Goal: Task Accomplishment & Management: Manage account settings

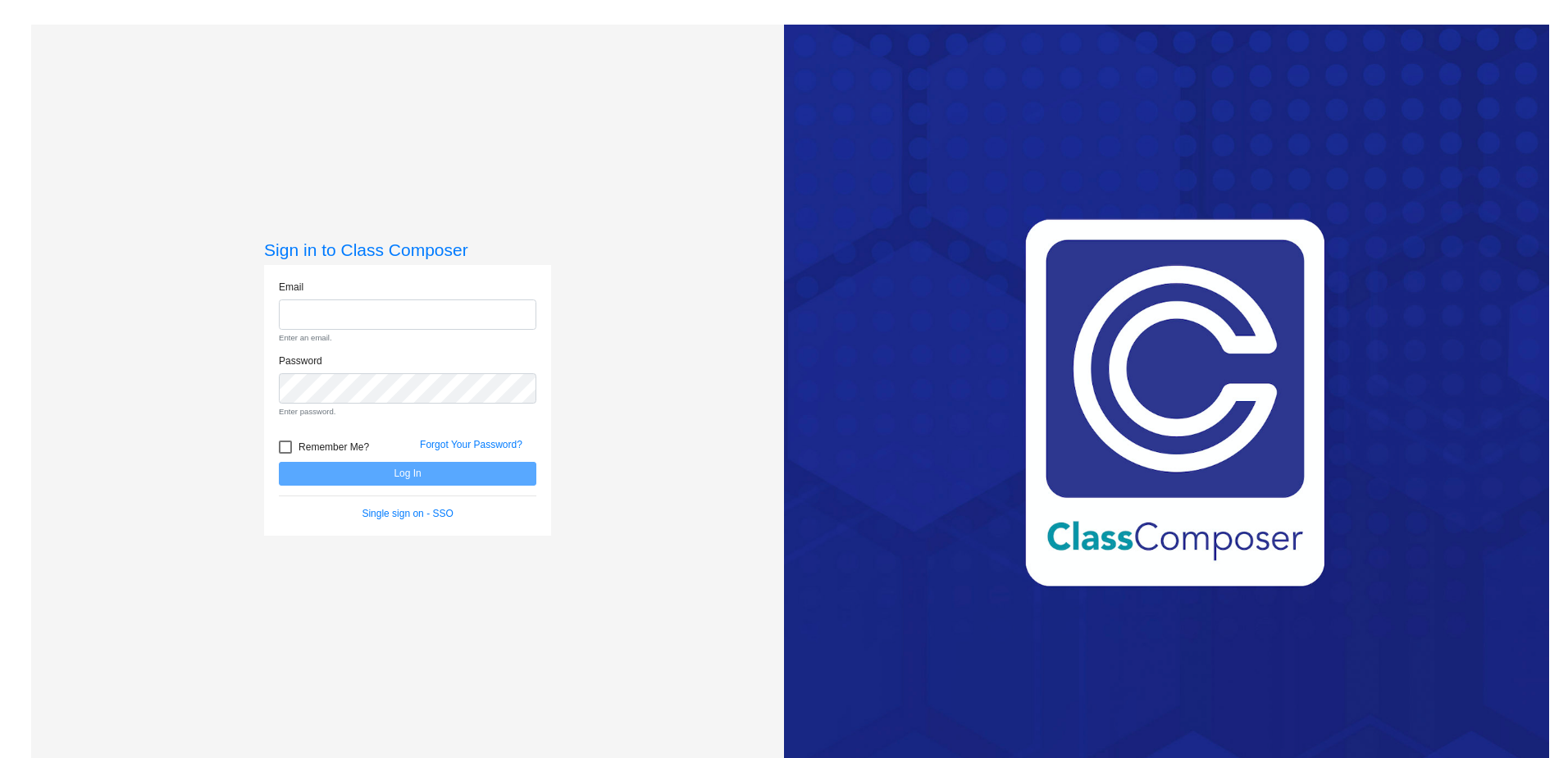
click at [402, 331] on div "Email Enter an email." at bounding box center [408, 316] width 282 height 73
click at [405, 311] on input "email" at bounding box center [408, 314] width 258 height 30
type input "[PERSON_NAME][EMAIL_ADDRESS][PERSON_NAME][PERSON_NAME][DOMAIN_NAME]"
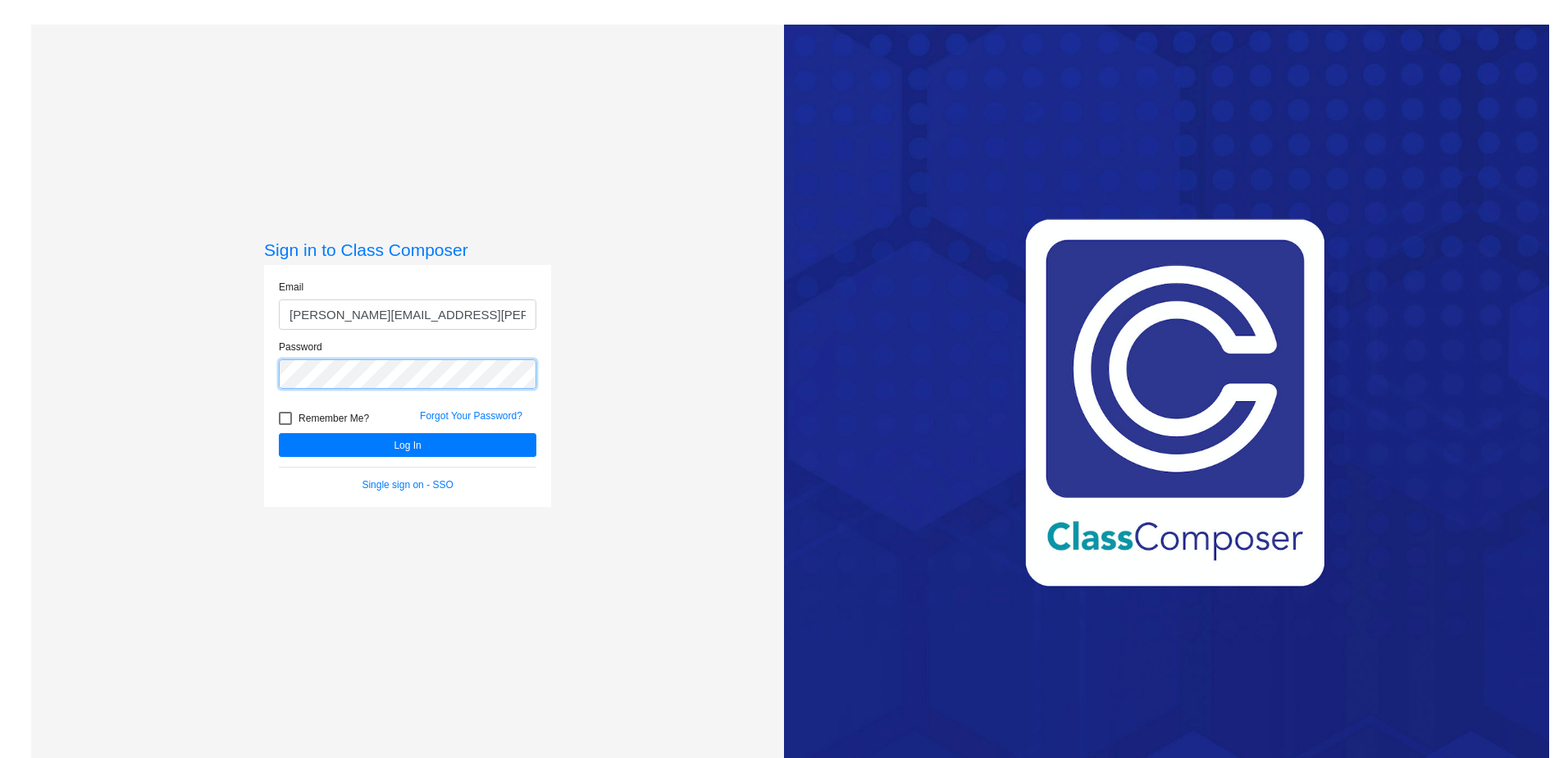
click at [279, 433] on button "Log In" at bounding box center [408, 444] width 258 height 24
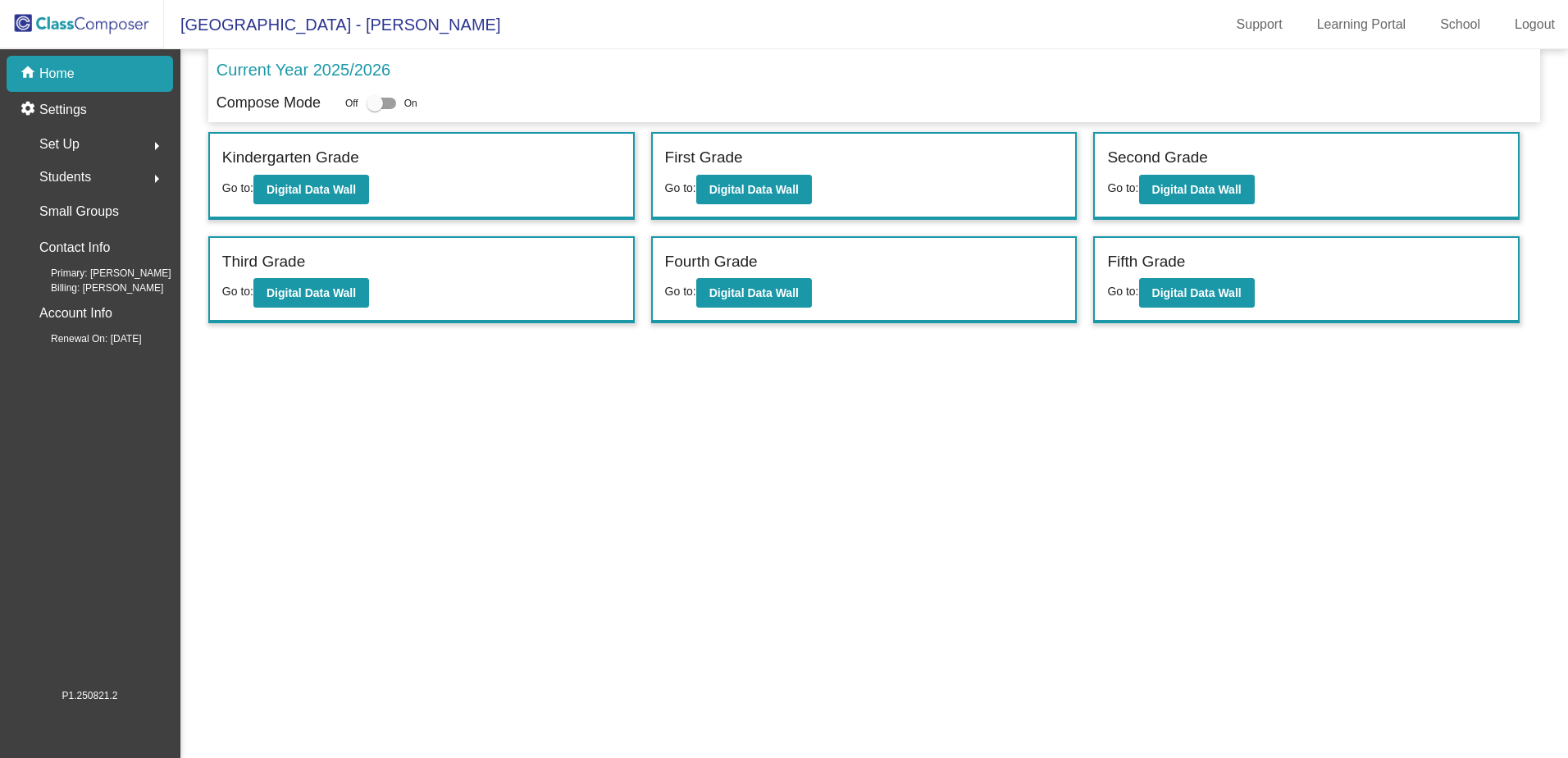
click at [147, 174] on mat-icon "arrow_right" at bounding box center [156, 178] width 20 height 20
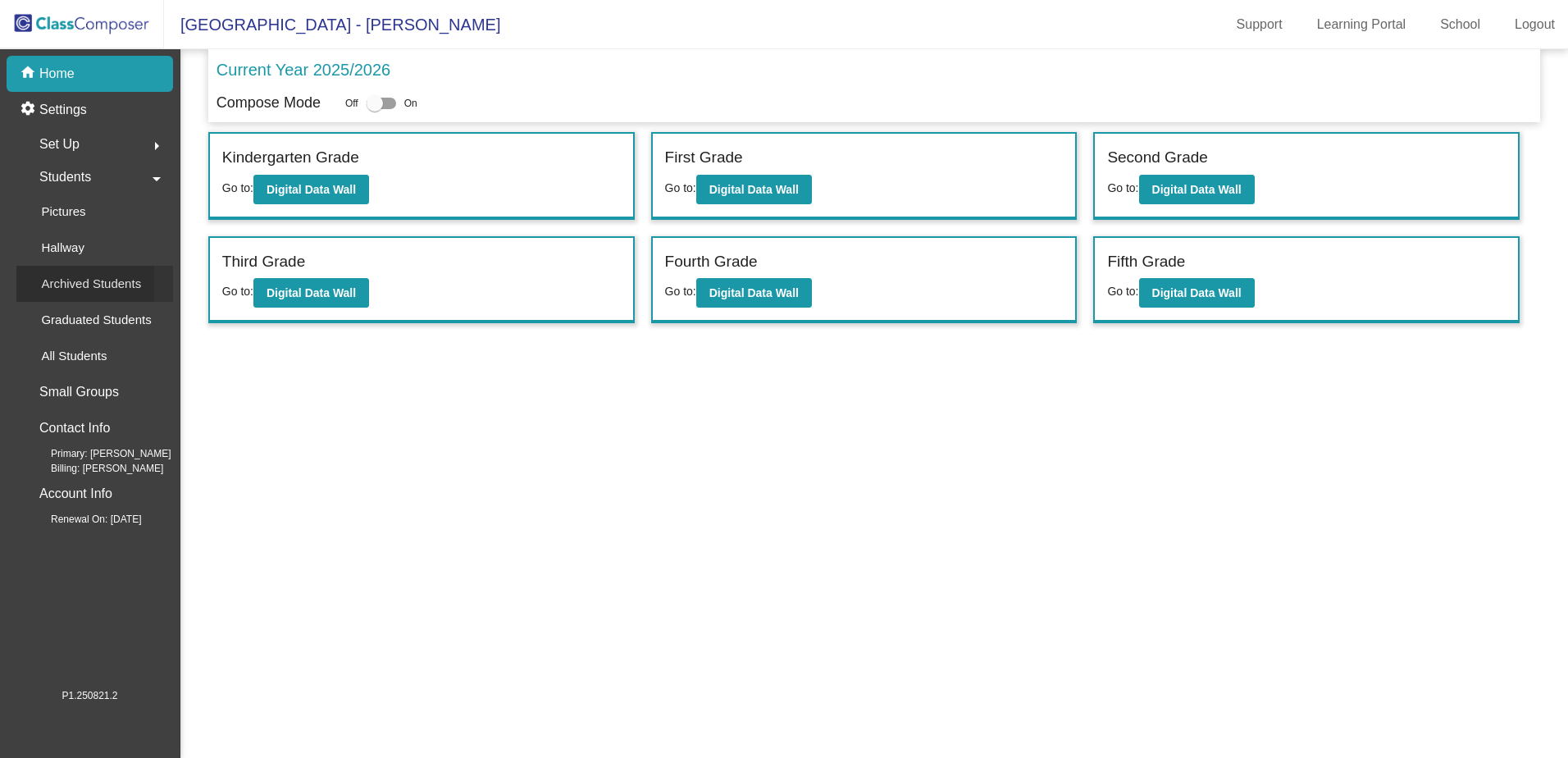
click at [123, 291] on p "Archived Students" at bounding box center [91, 283] width 100 height 20
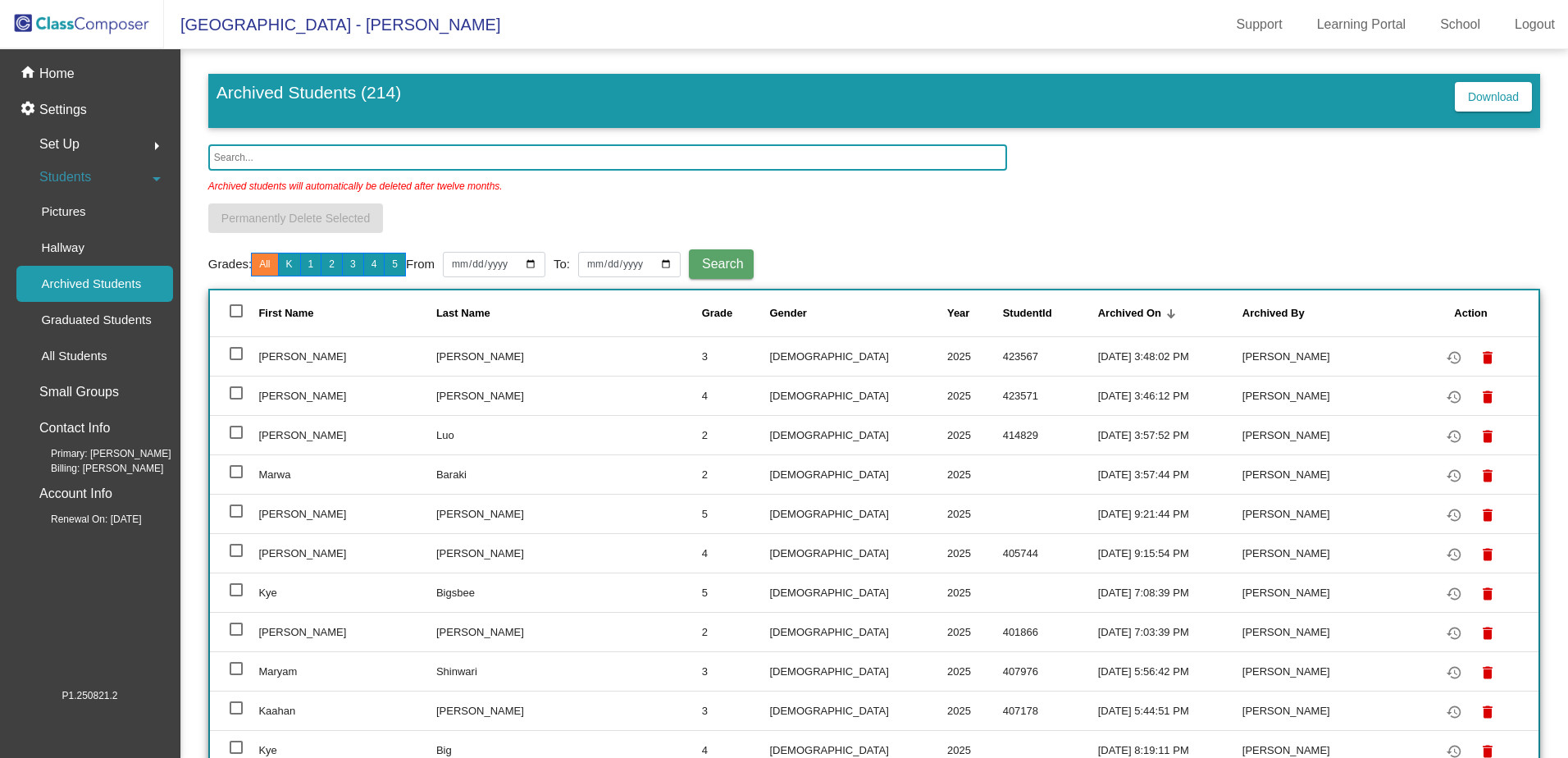
click at [436, 167] on input "text" at bounding box center [607, 157] width 799 height 26
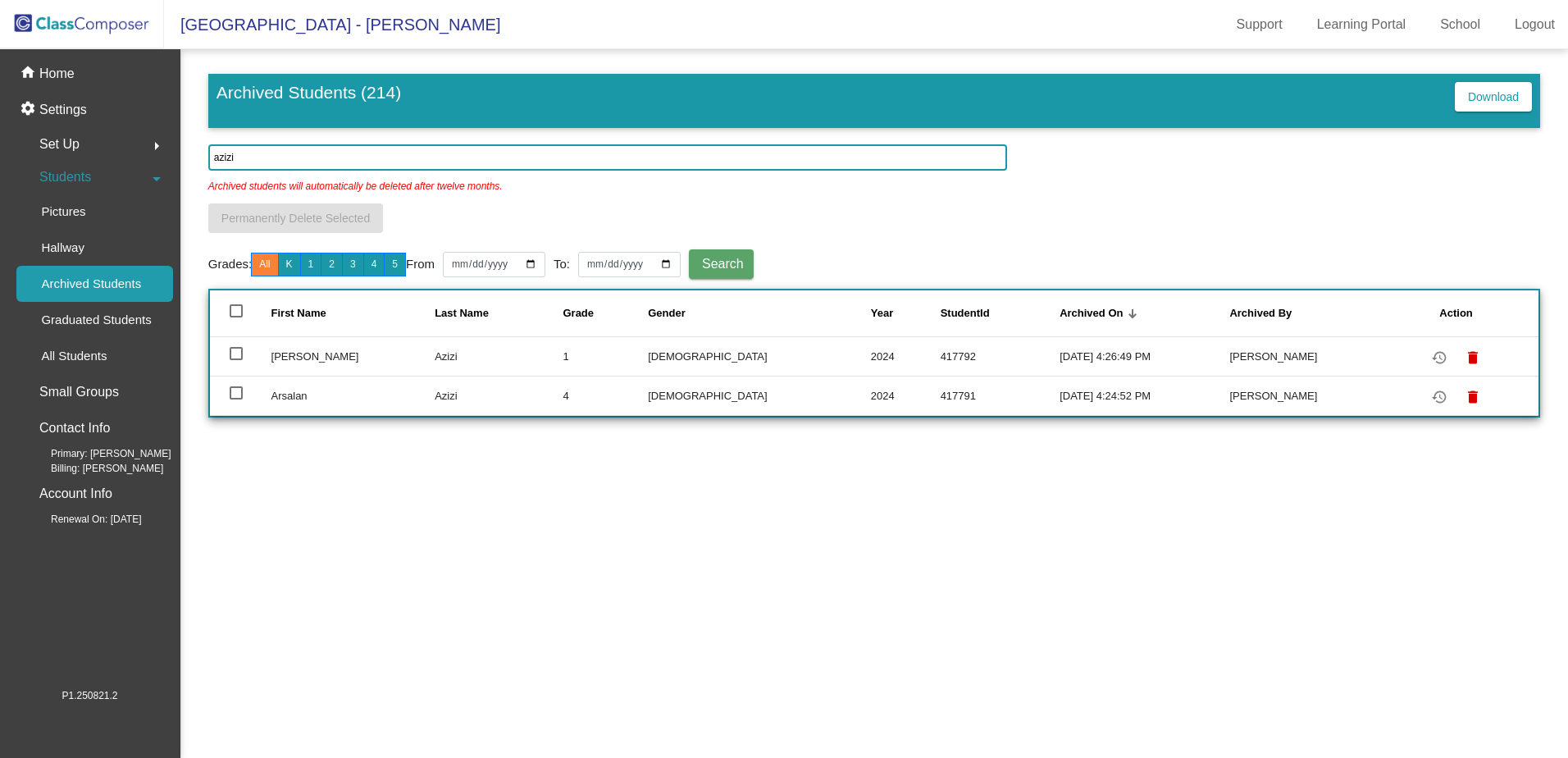
type input "azizi"
click at [235, 393] on div at bounding box center [236, 393] width 13 height 13
click at [235, 399] on input "select row 174" at bounding box center [235, 399] width 1 height 1
click at [235, 393] on div at bounding box center [236, 393] width 13 height 13
click at [235, 399] on input "deselect row 174" at bounding box center [235, 399] width 1 height 1
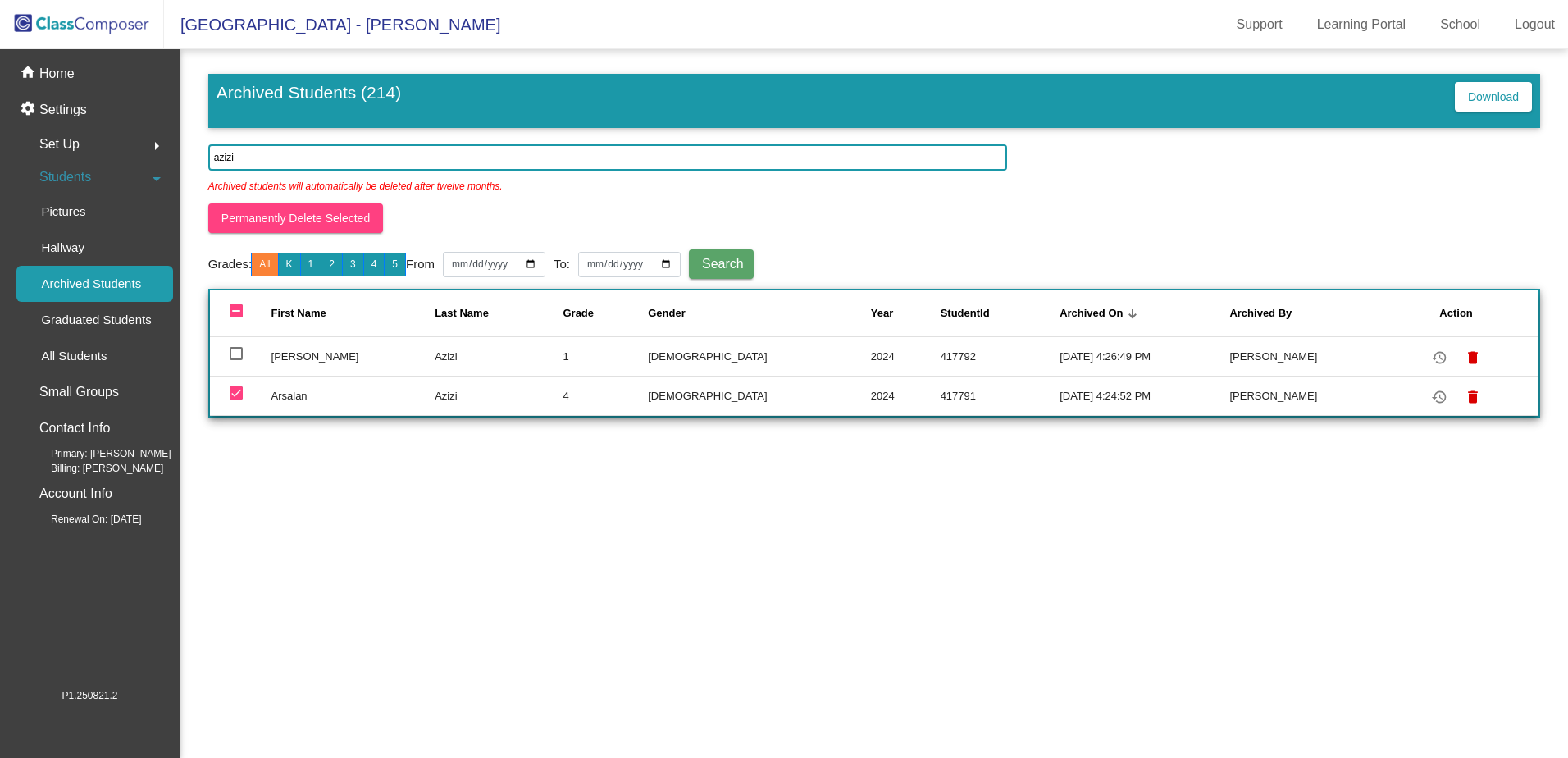
checkbox input "false"
click at [1430, 392] on mat-icon "restore" at bounding box center [1439, 396] width 20 height 20
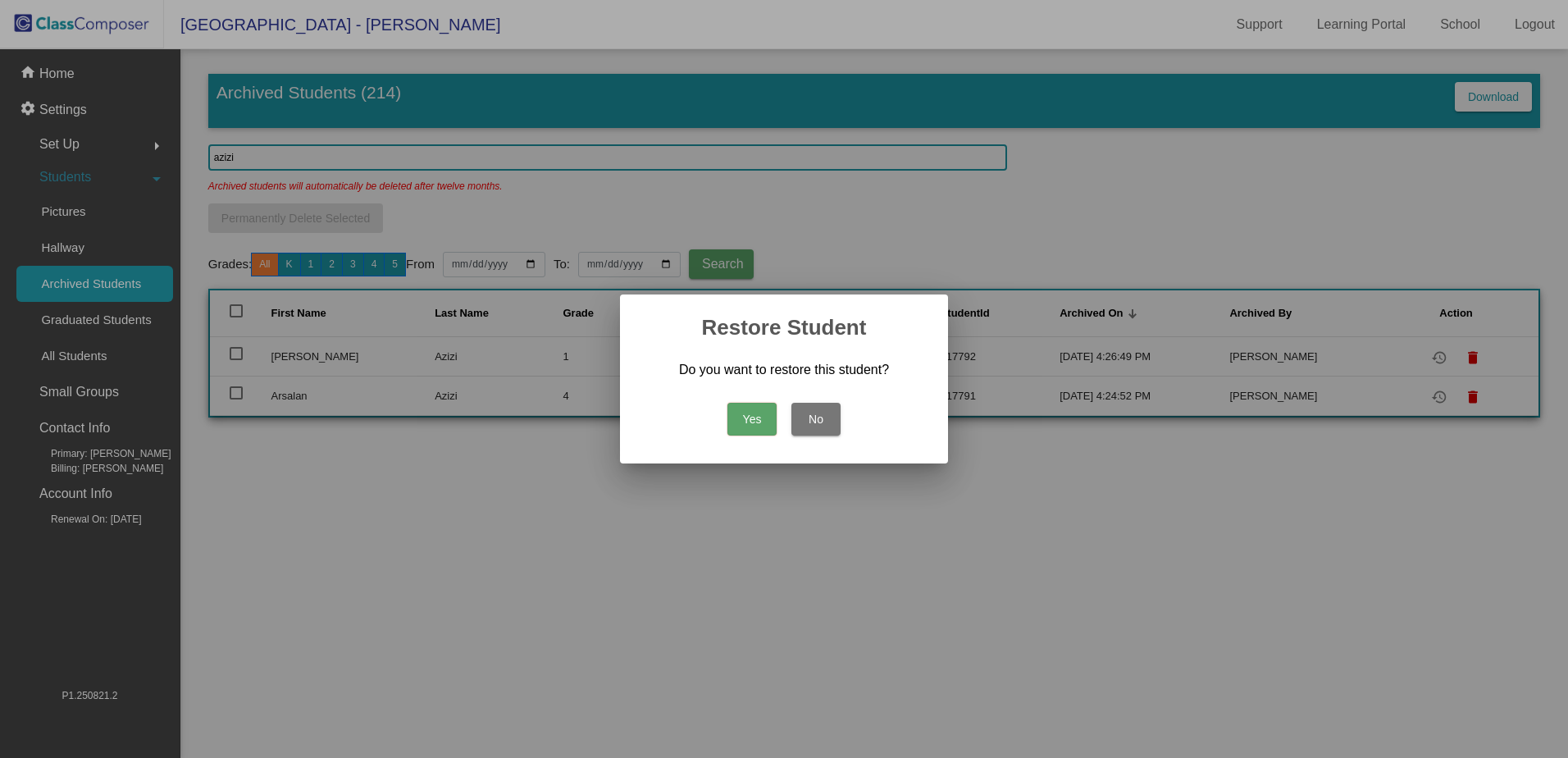
click at [753, 417] on button "Yes" at bounding box center [752, 419] width 49 height 33
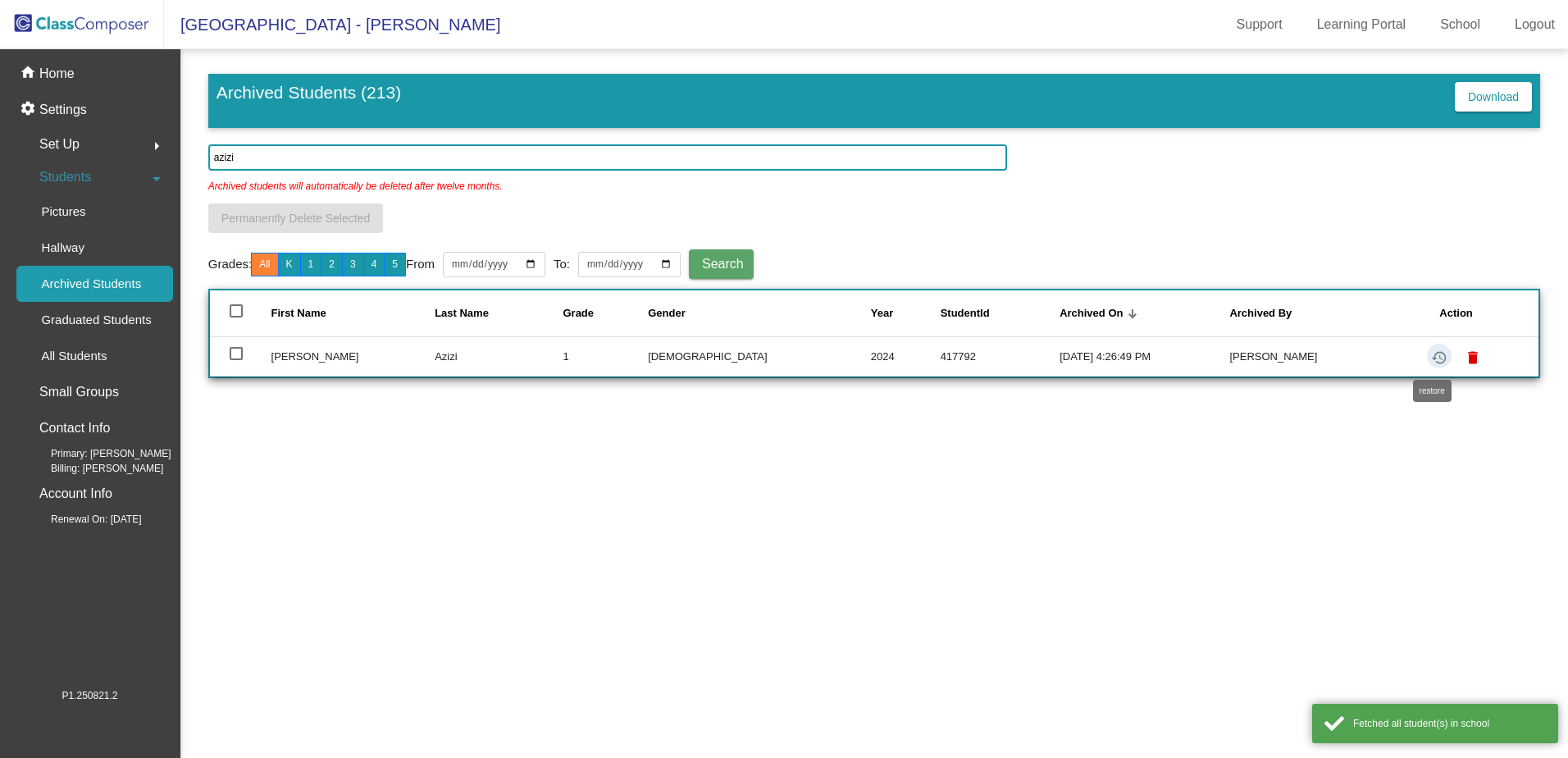
click at [1430, 353] on mat-icon "restore" at bounding box center [1439, 357] width 20 height 20
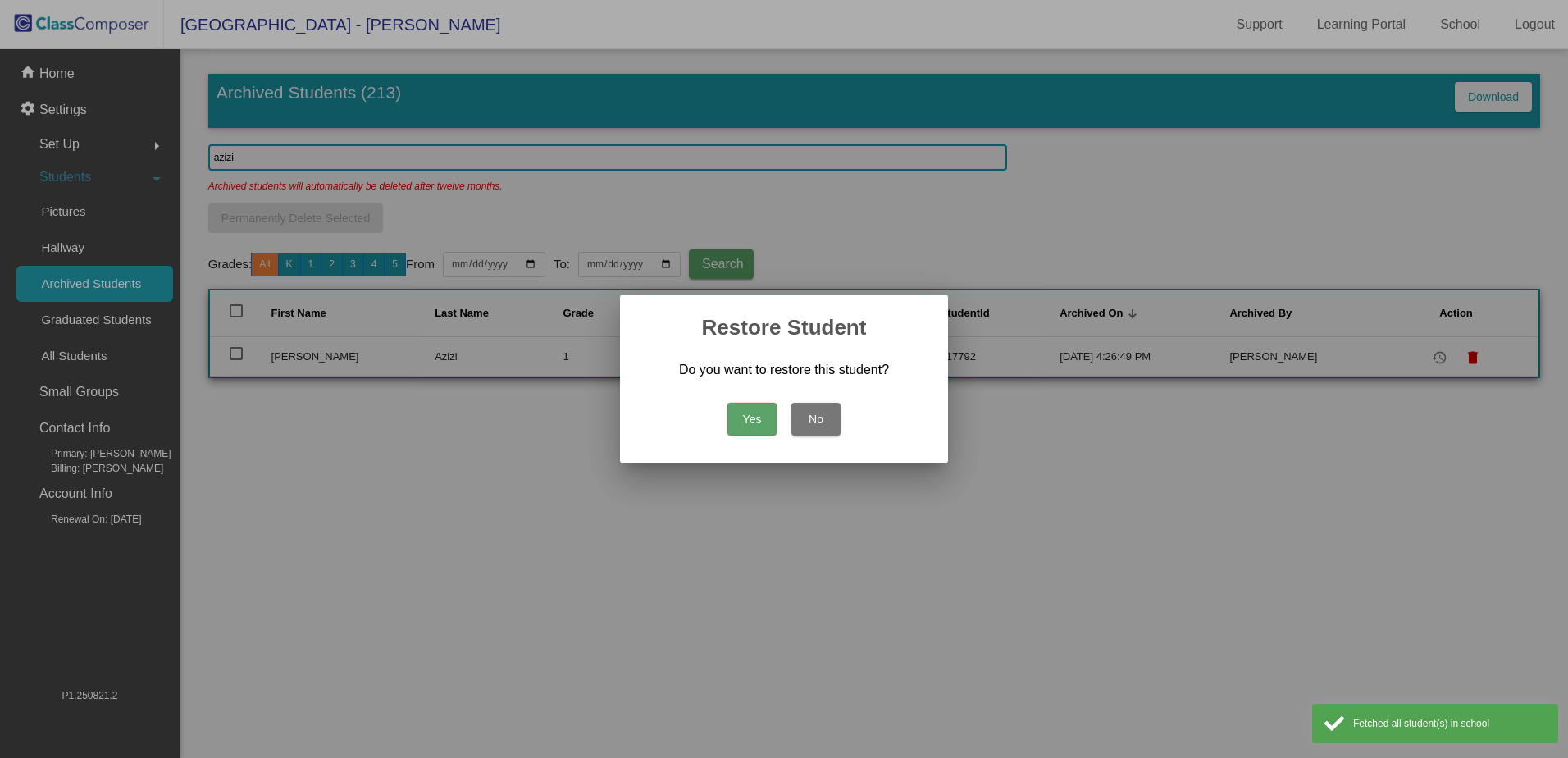
click at [744, 416] on button "Yes" at bounding box center [752, 419] width 49 height 33
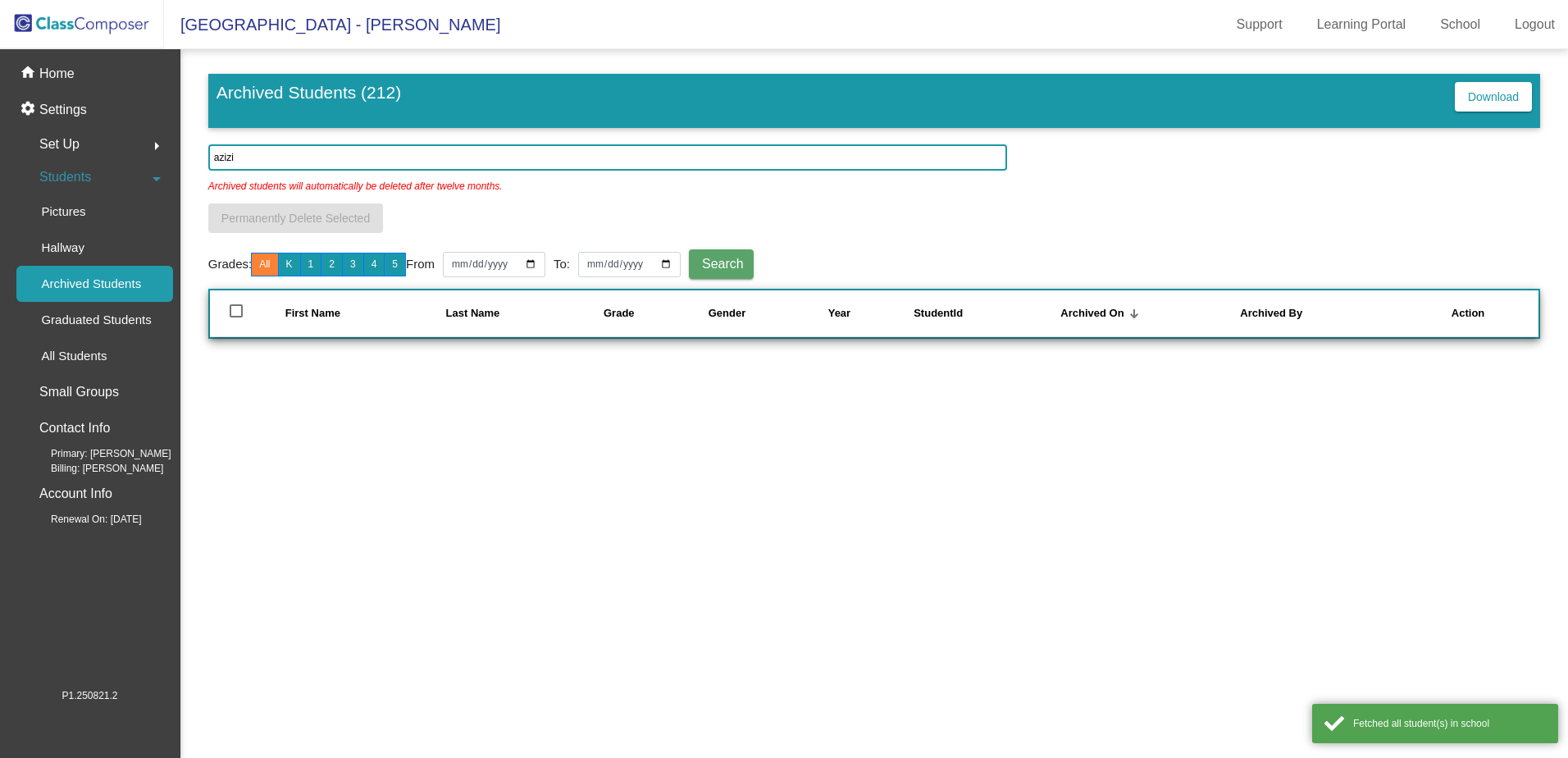
click at [52, 16] on img at bounding box center [82, 24] width 164 height 48
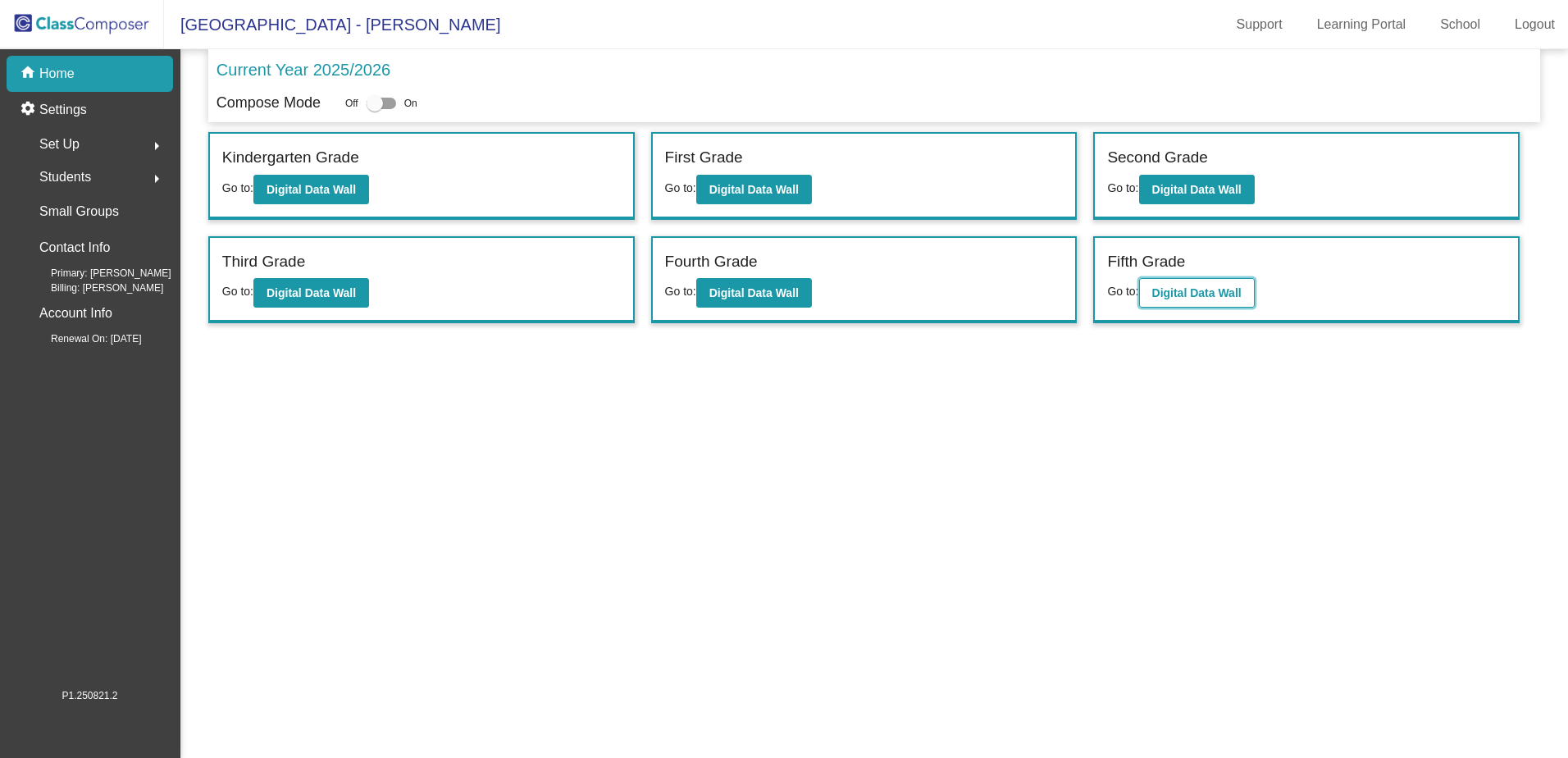
click at [1211, 298] on b "Digital Data Wall" at bounding box center [1196, 293] width 89 height 13
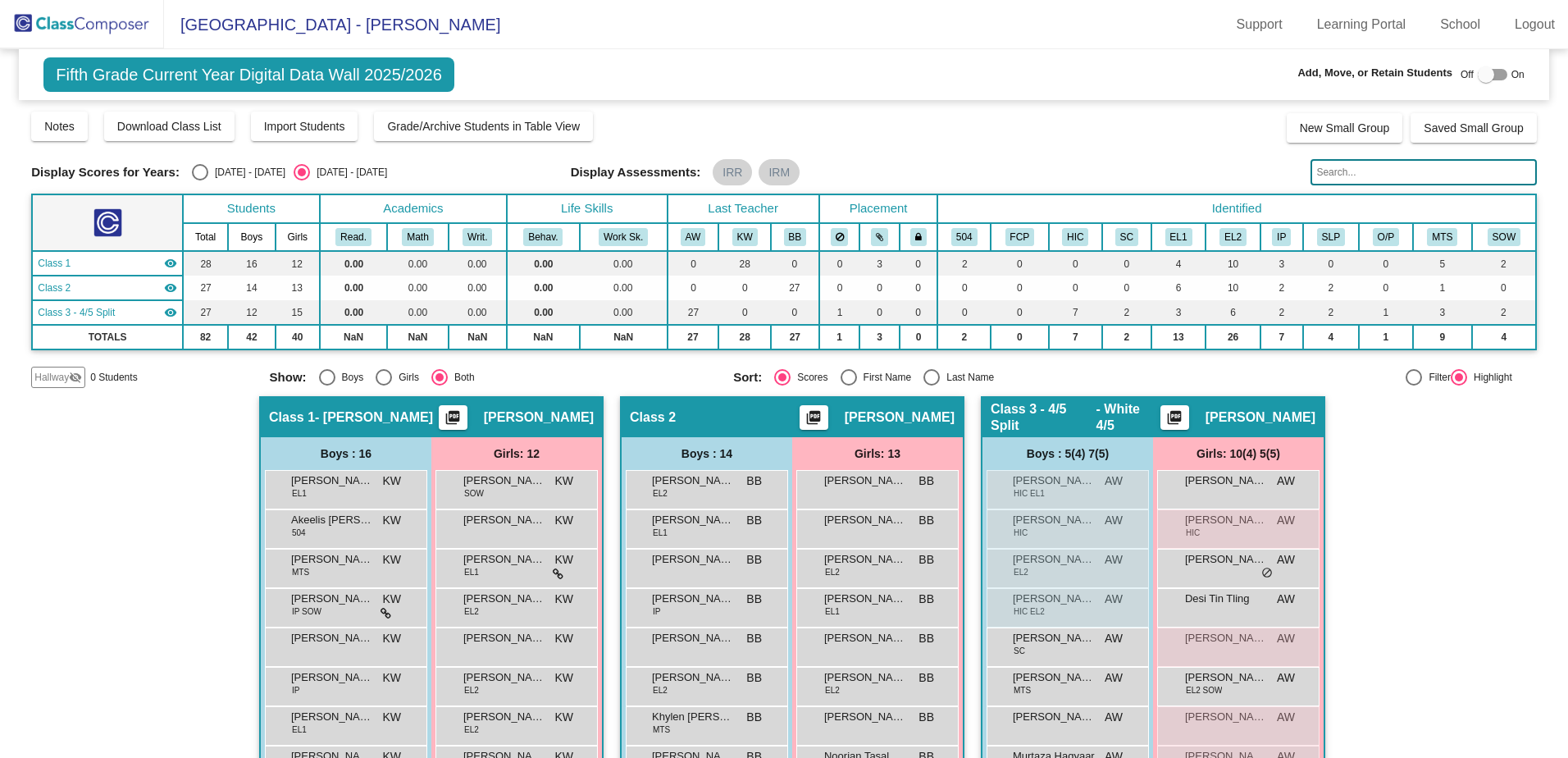
click at [1348, 169] on input "text" at bounding box center [1423, 172] width 226 height 26
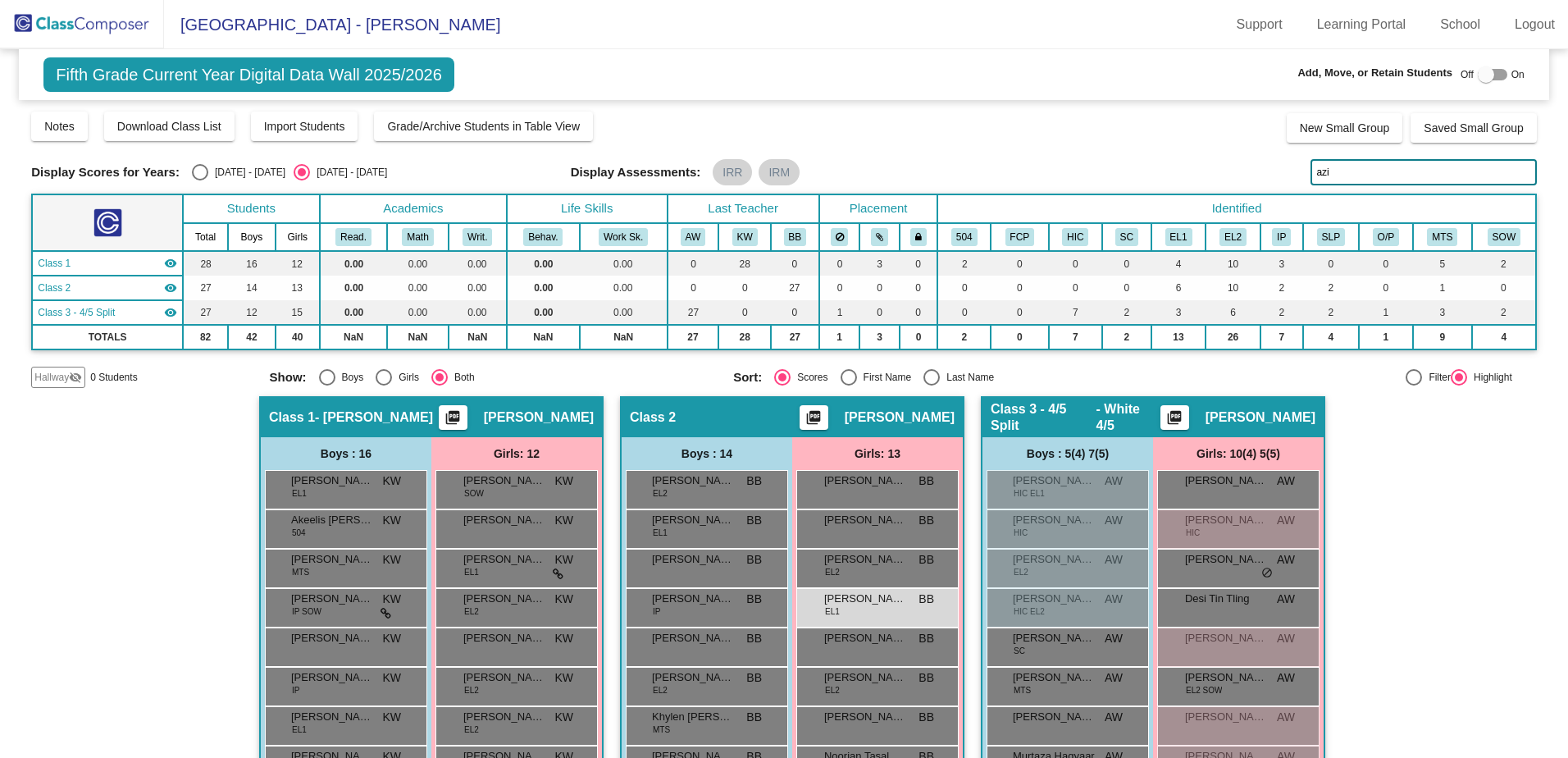
type input "azi"
click at [67, 23] on img at bounding box center [82, 24] width 164 height 48
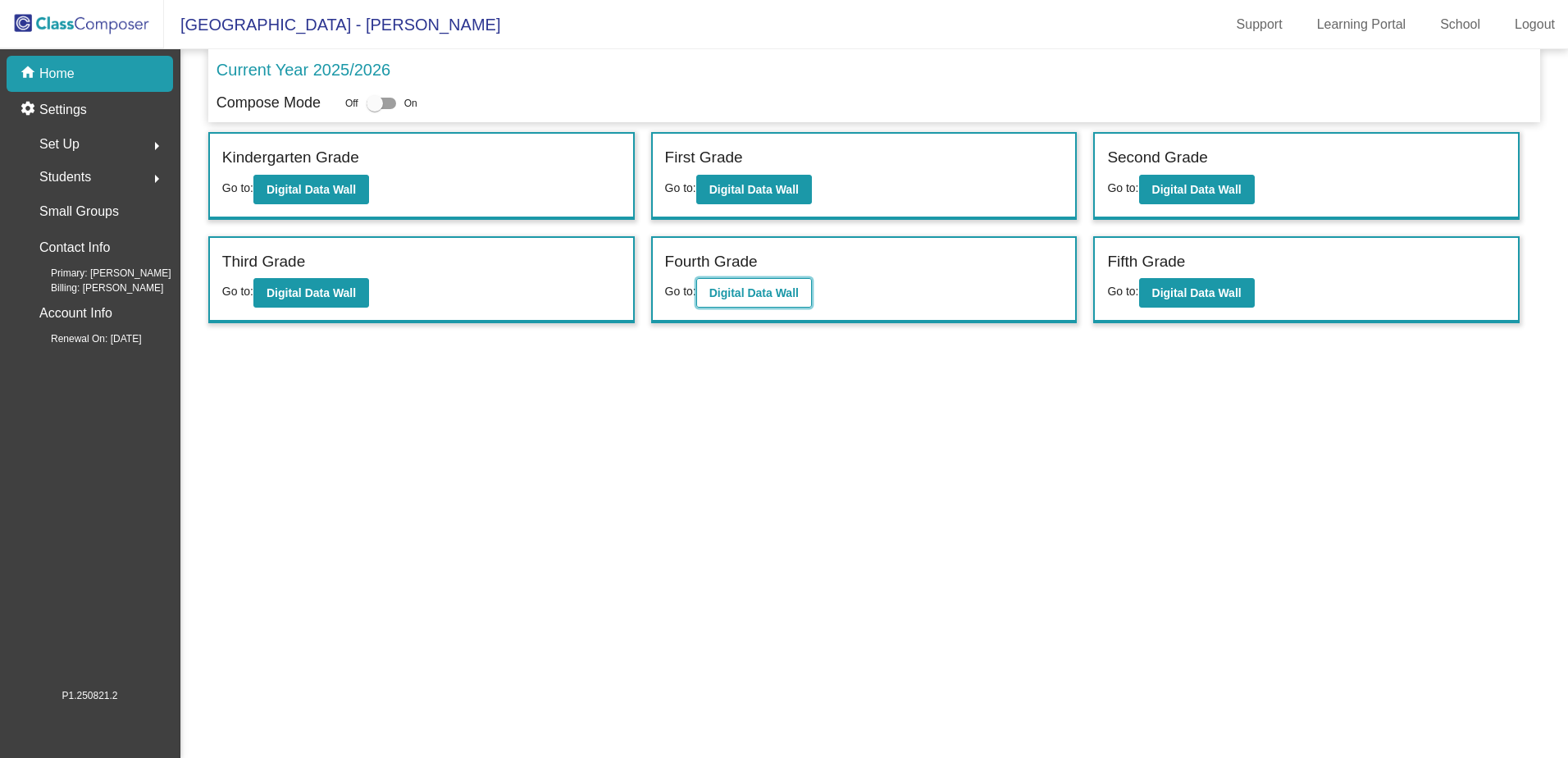
click at [718, 286] on b "Digital Data Wall" at bounding box center [754, 293] width 89 height 13
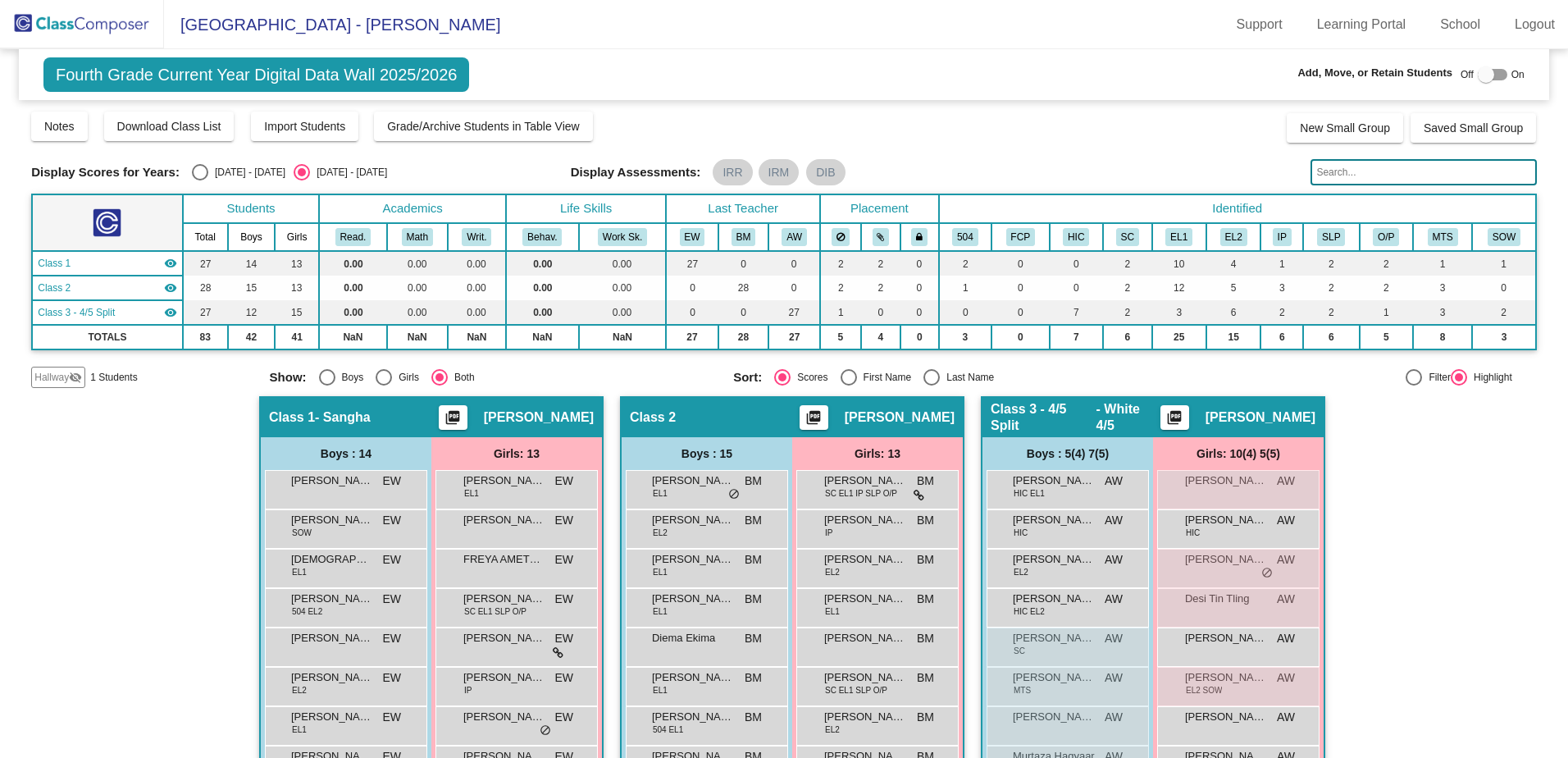
click at [1399, 175] on input "text" at bounding box center [1423, 172] width 226 height 26
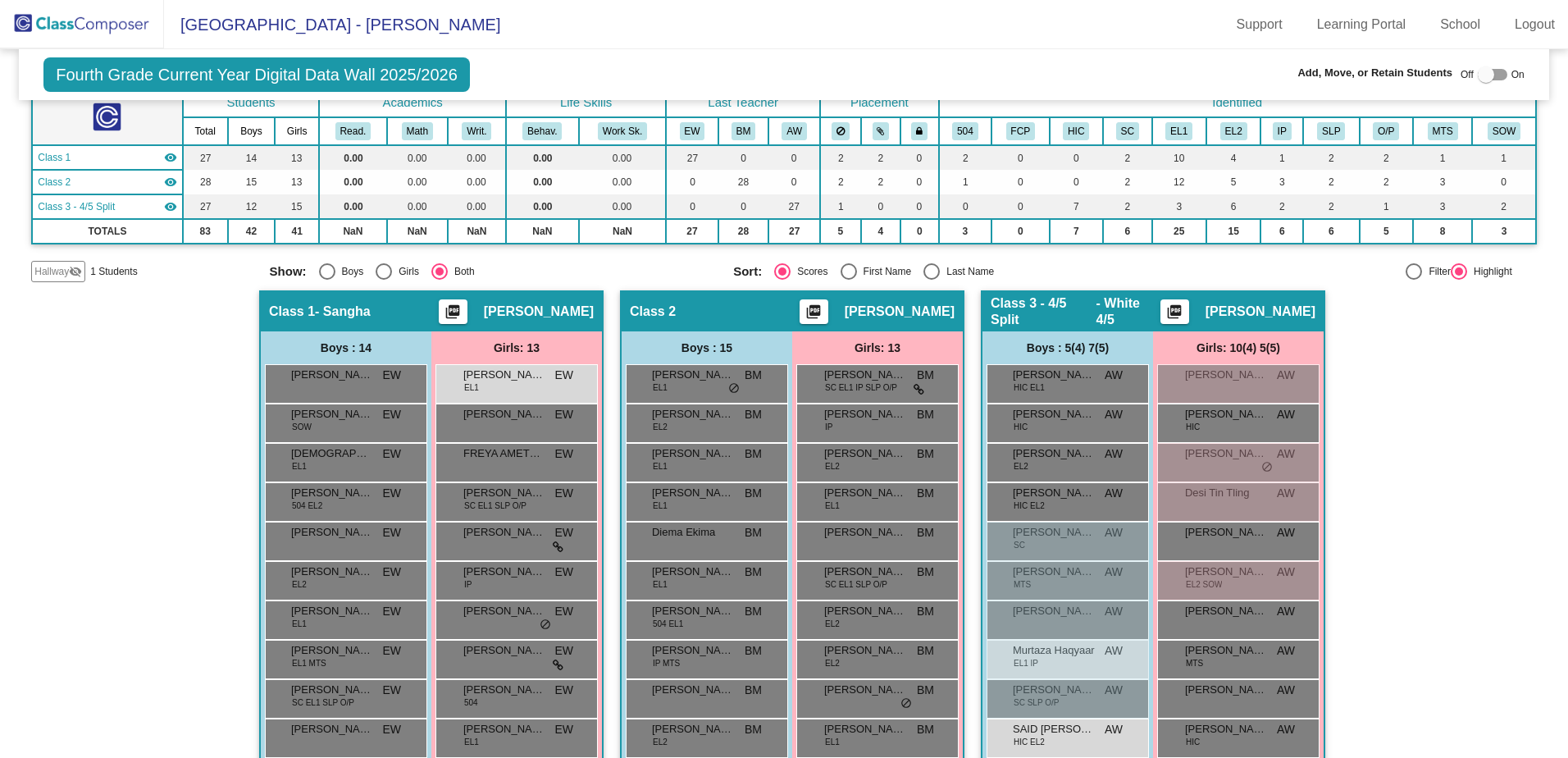
scroll to position [246, 0]
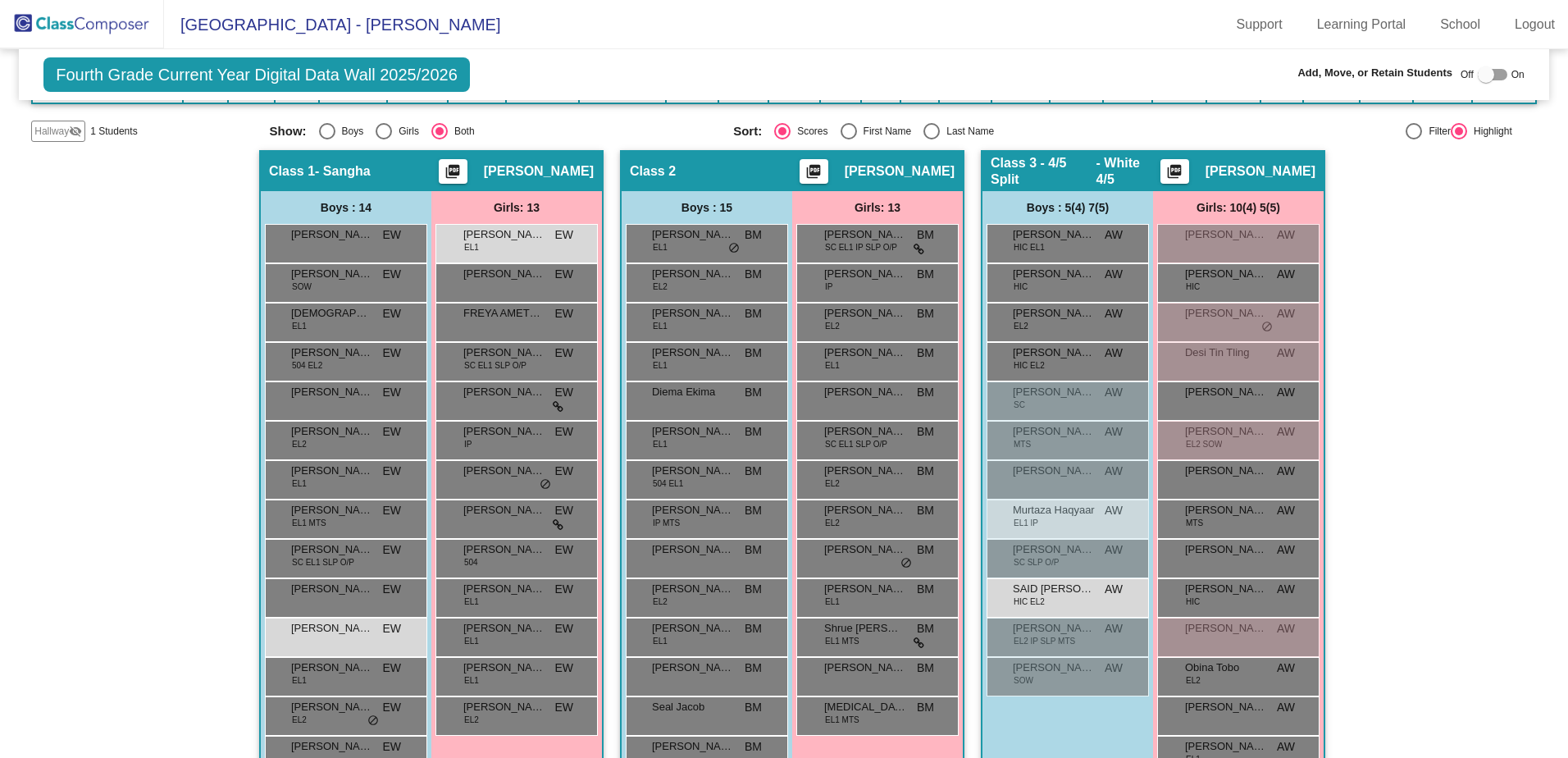
type input "azizi"
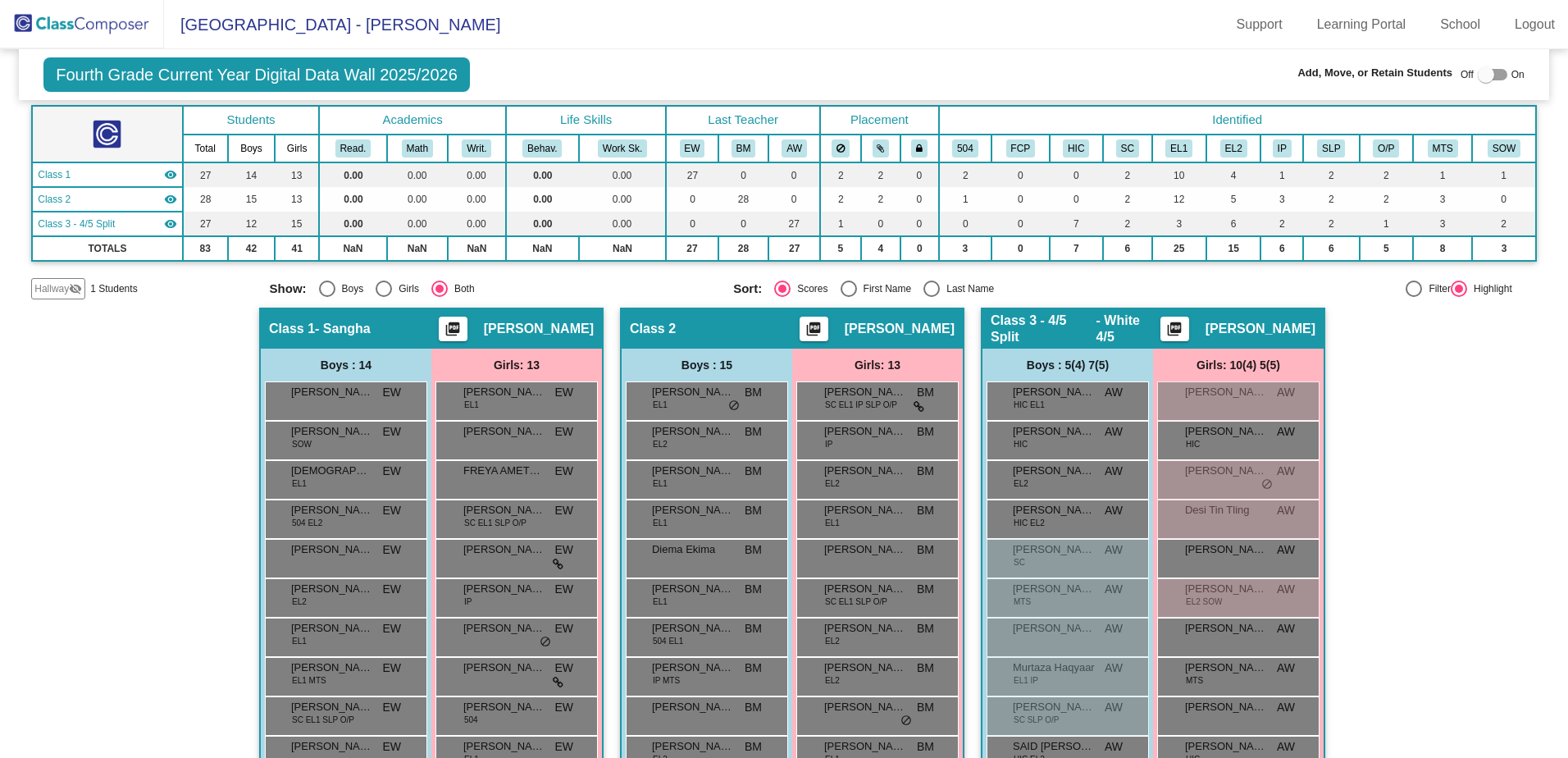
scroll to position [0, 0]
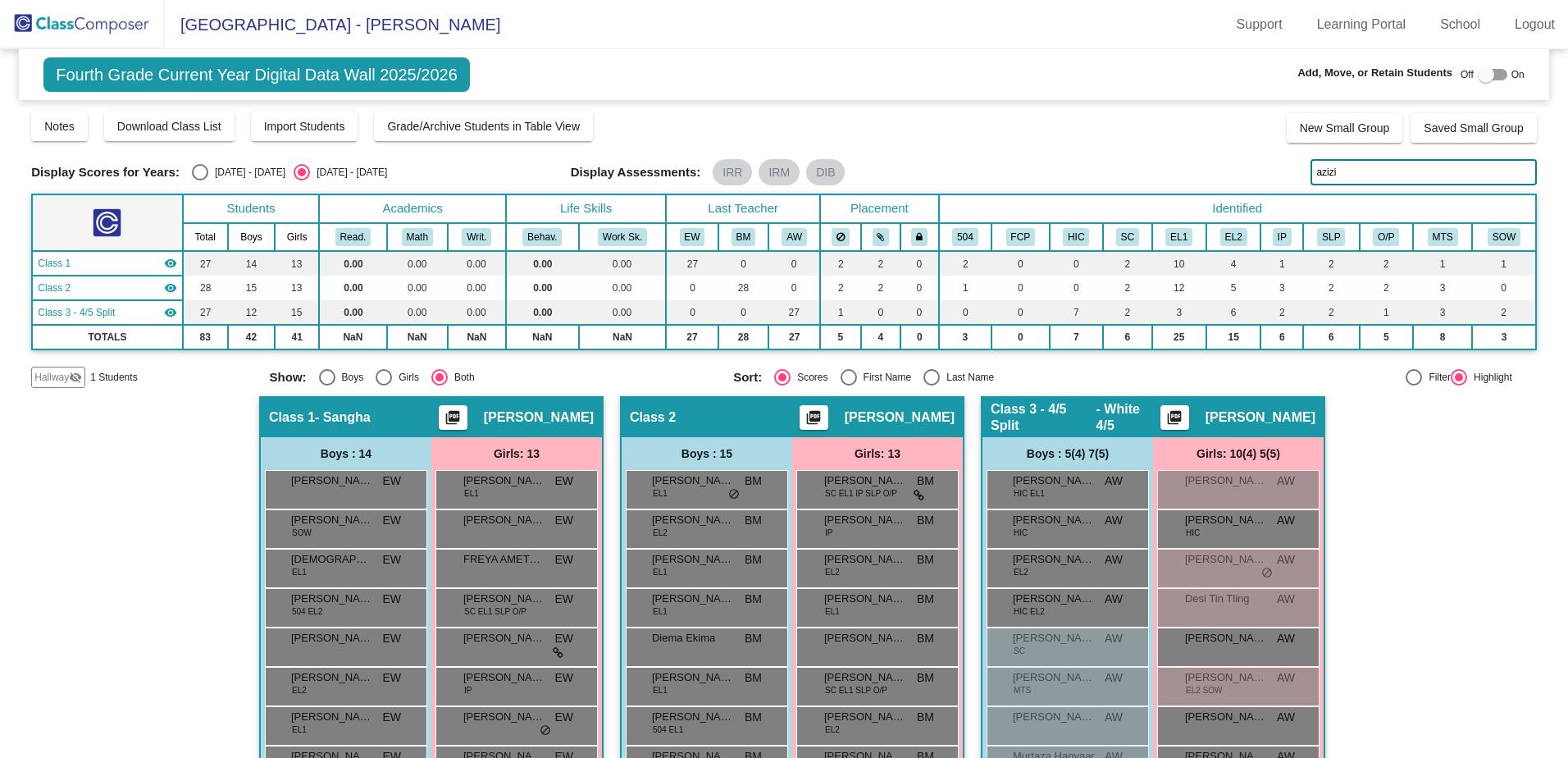
click at [28, 18] on img at bounding box center [82, 24] width 164 height 48
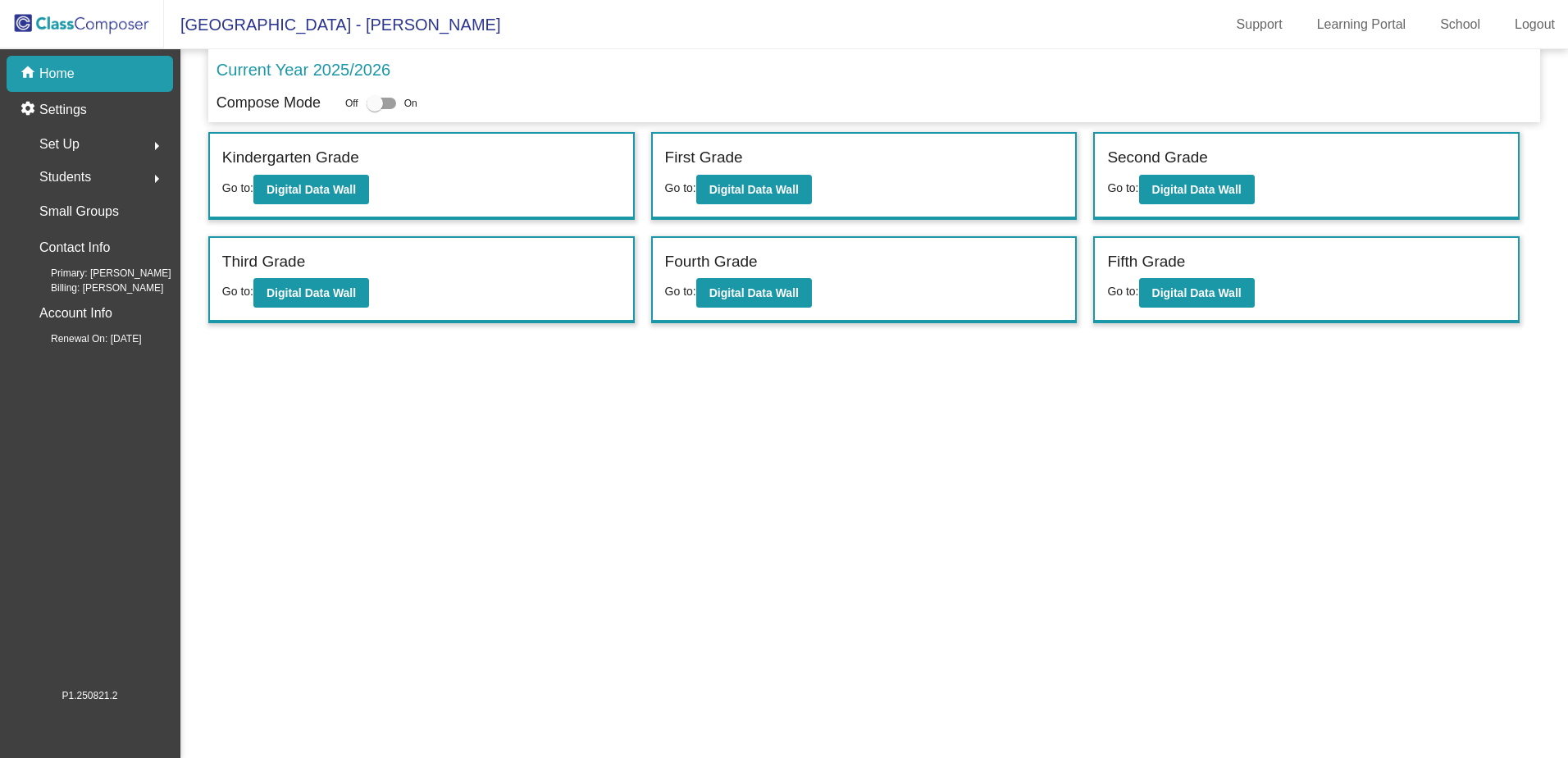
click at [80, 176] on span "Students" at bounding box center [65, 177] width 52 height 23
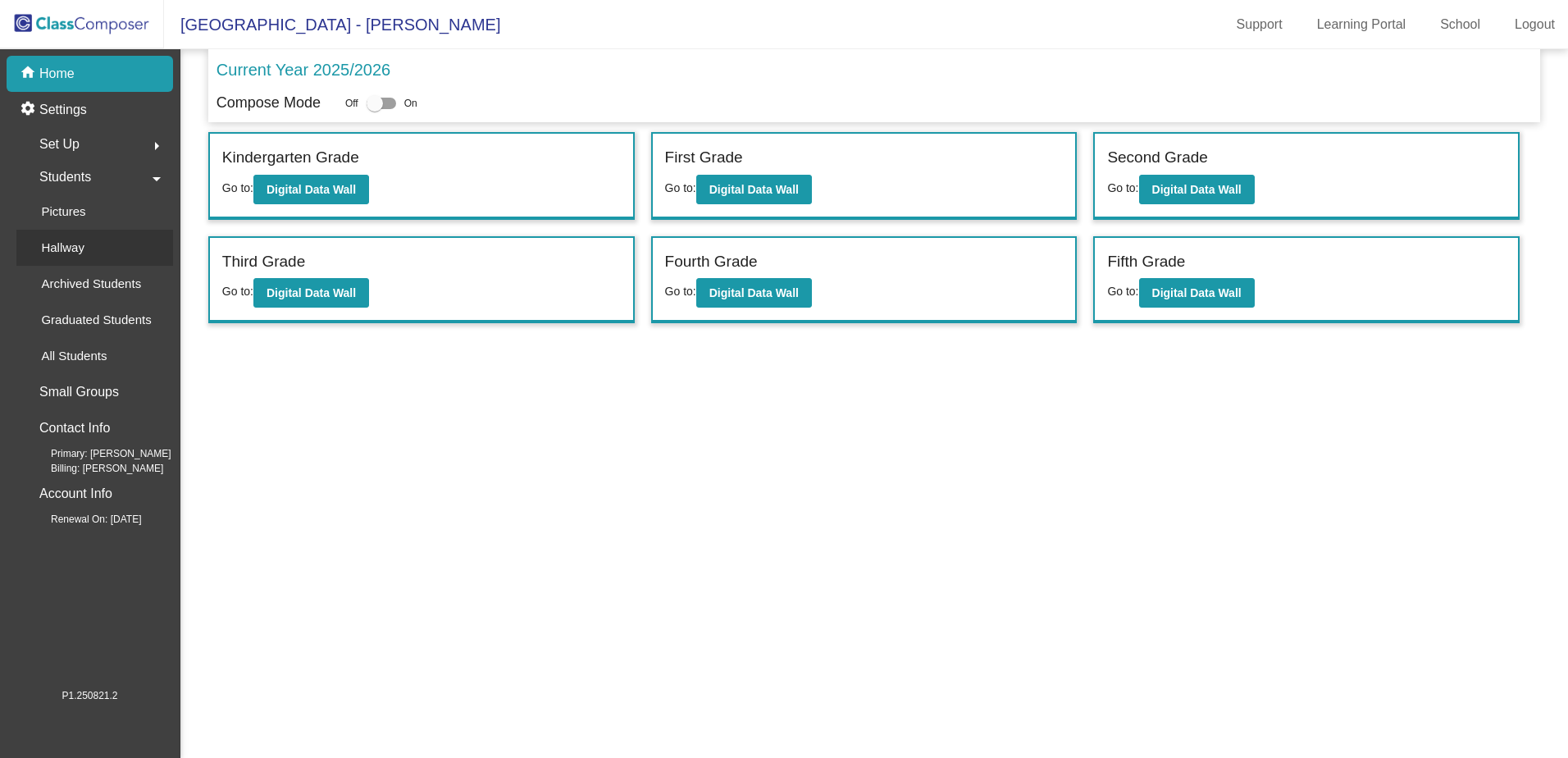
click at [63, 245] on p "Hallway" at bounding box center [63, 248] width 43 height 20
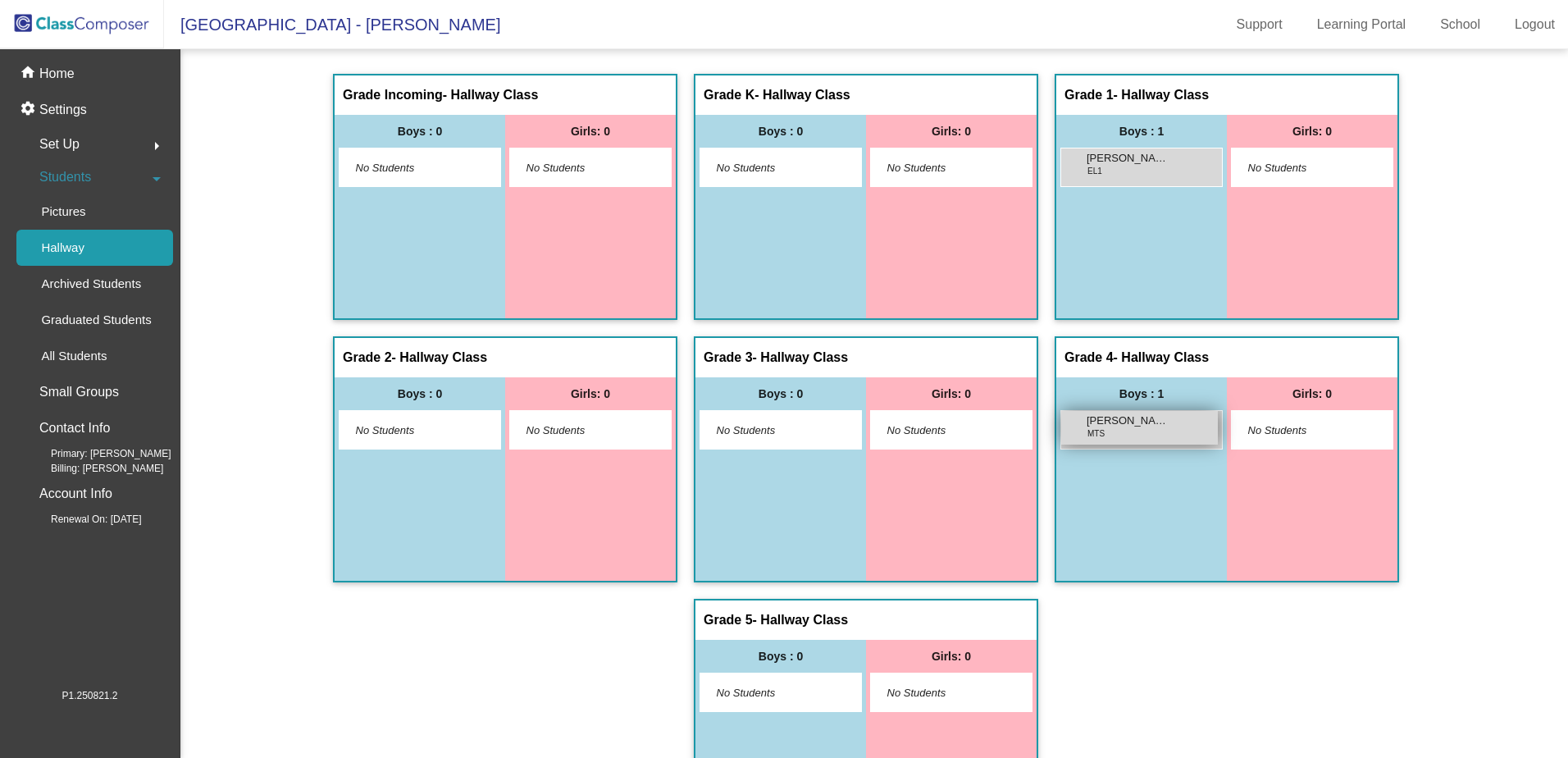
click at [1117, 436] on div "[PERSON_NAME] MTS lock do_not_disturb_alt" at bounding box center [1139, 427] width 156 height 34
click at [1117, 435] on div "[PERSON_NAME] MTS lock do_not_disturb_alt" at bounding box center [1139, 427] width 156 height 34
click at [90, 15] on img at bounding box center [82, 24] width 164 height 48
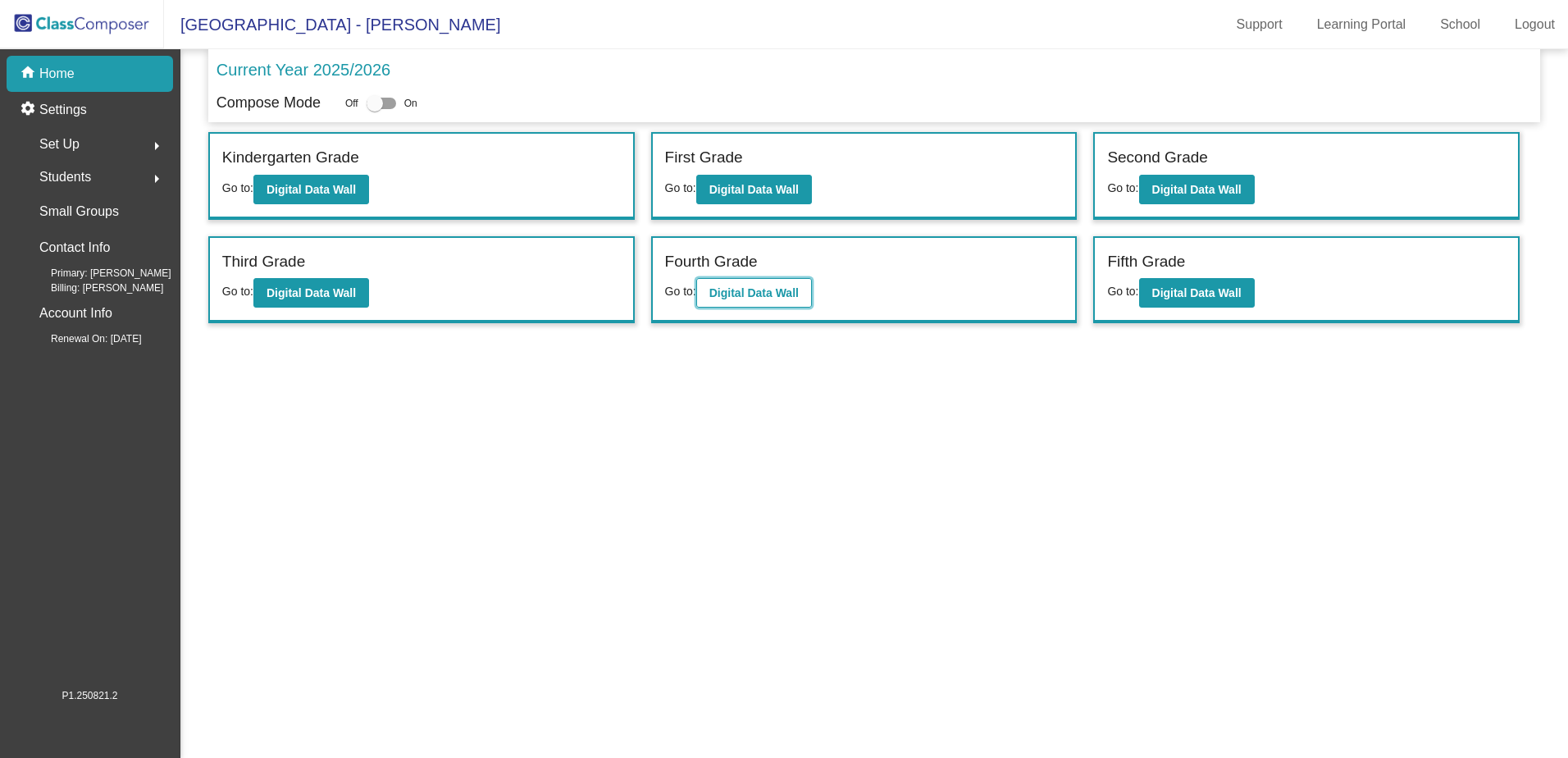
click at [736, 288] on b "Digital Data Wall" at bounding box center [754, 293] width 89 height 13
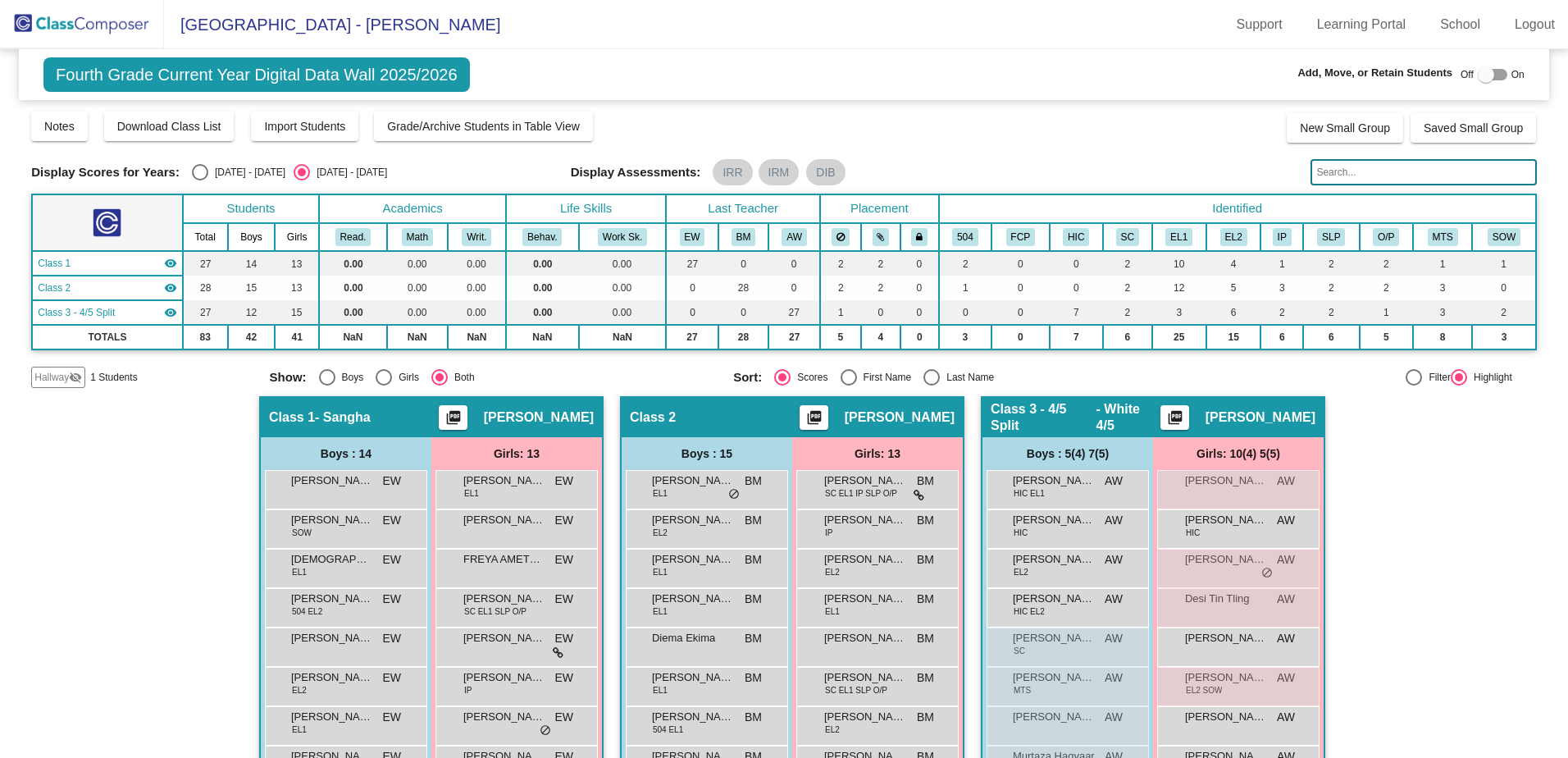
click at [81, 377] on mat-icon "visibility_off" at bounding box center [75, 378] width 13 height 13
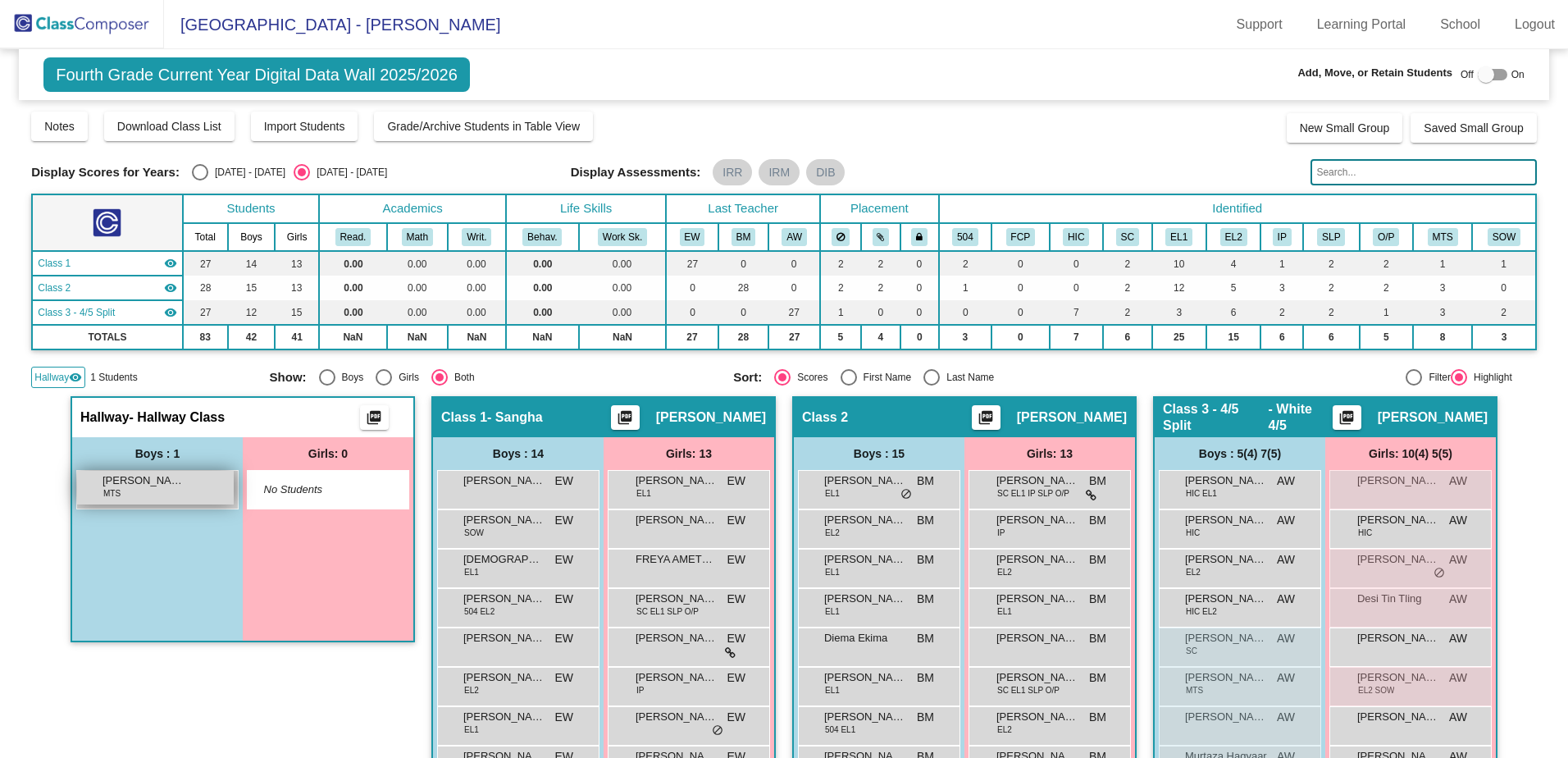
click at [175, 483] on span "[PERSON_NAME]" at bounding box center [143, 480] width 82 height 16
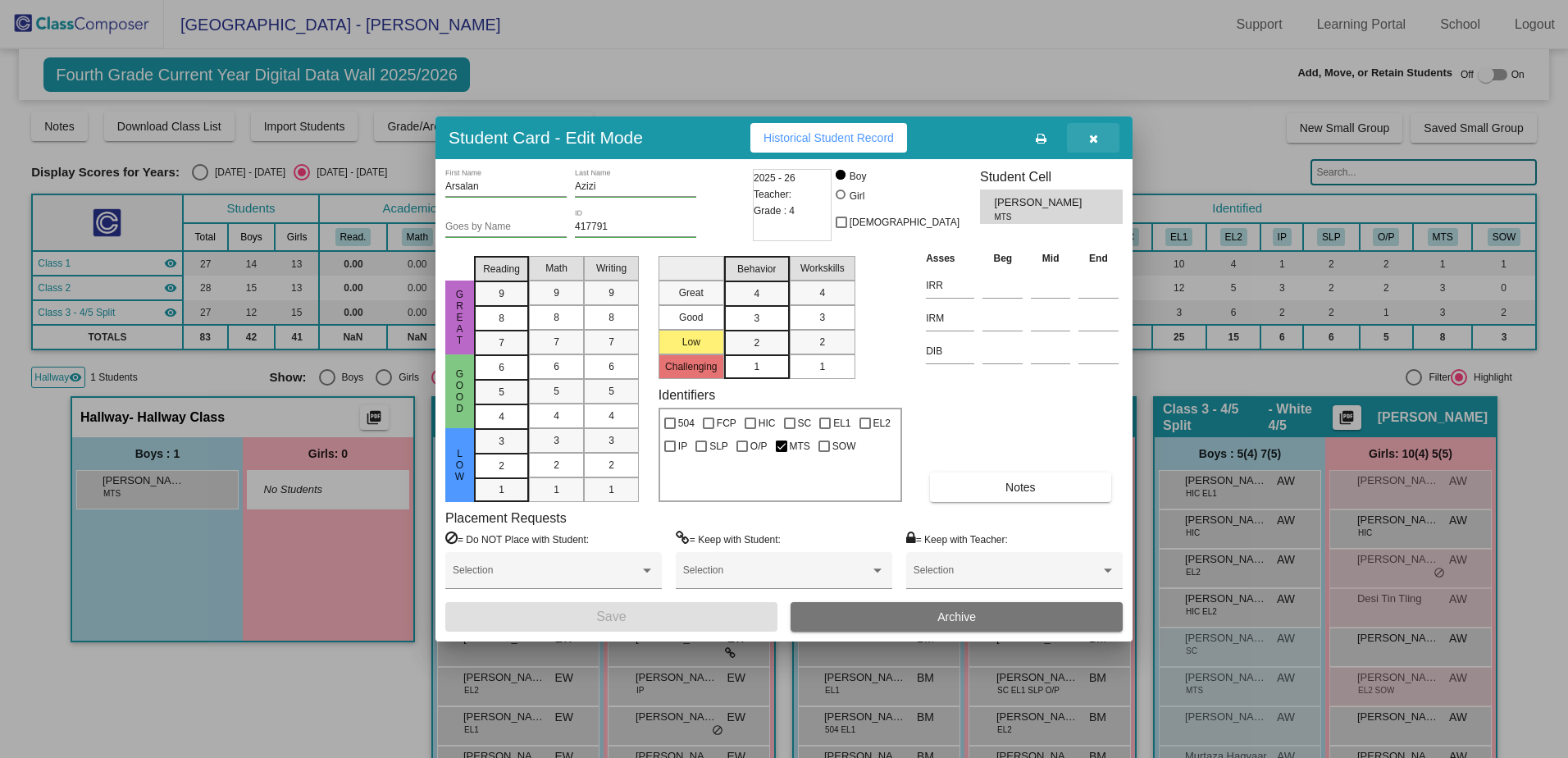
click at [1094, 137] on icon "button" at bounding box center [1094, 138] width 9 height 11
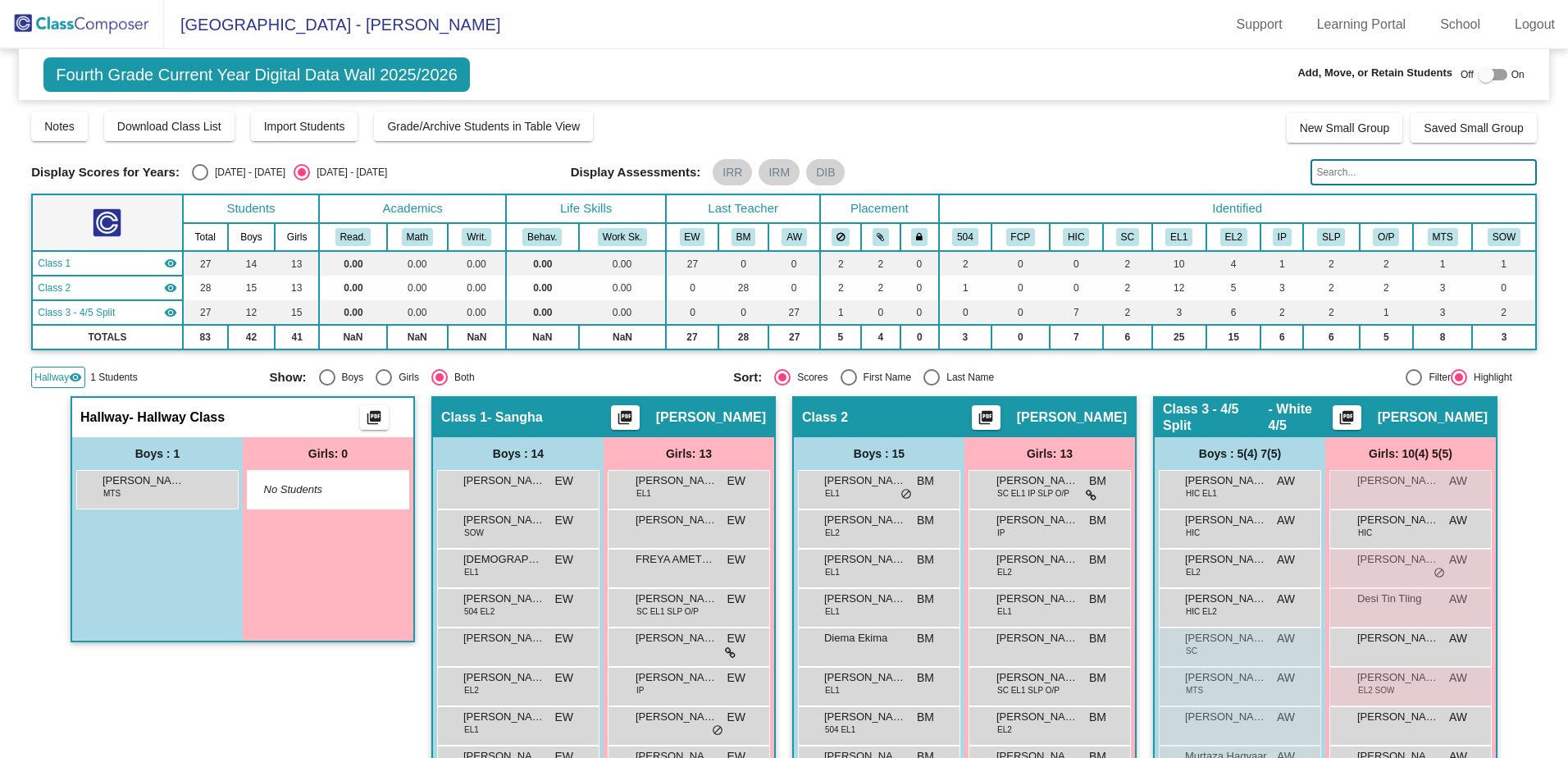
click at [101, 29] on img at bounding box center [82, 24] width 164 height 48
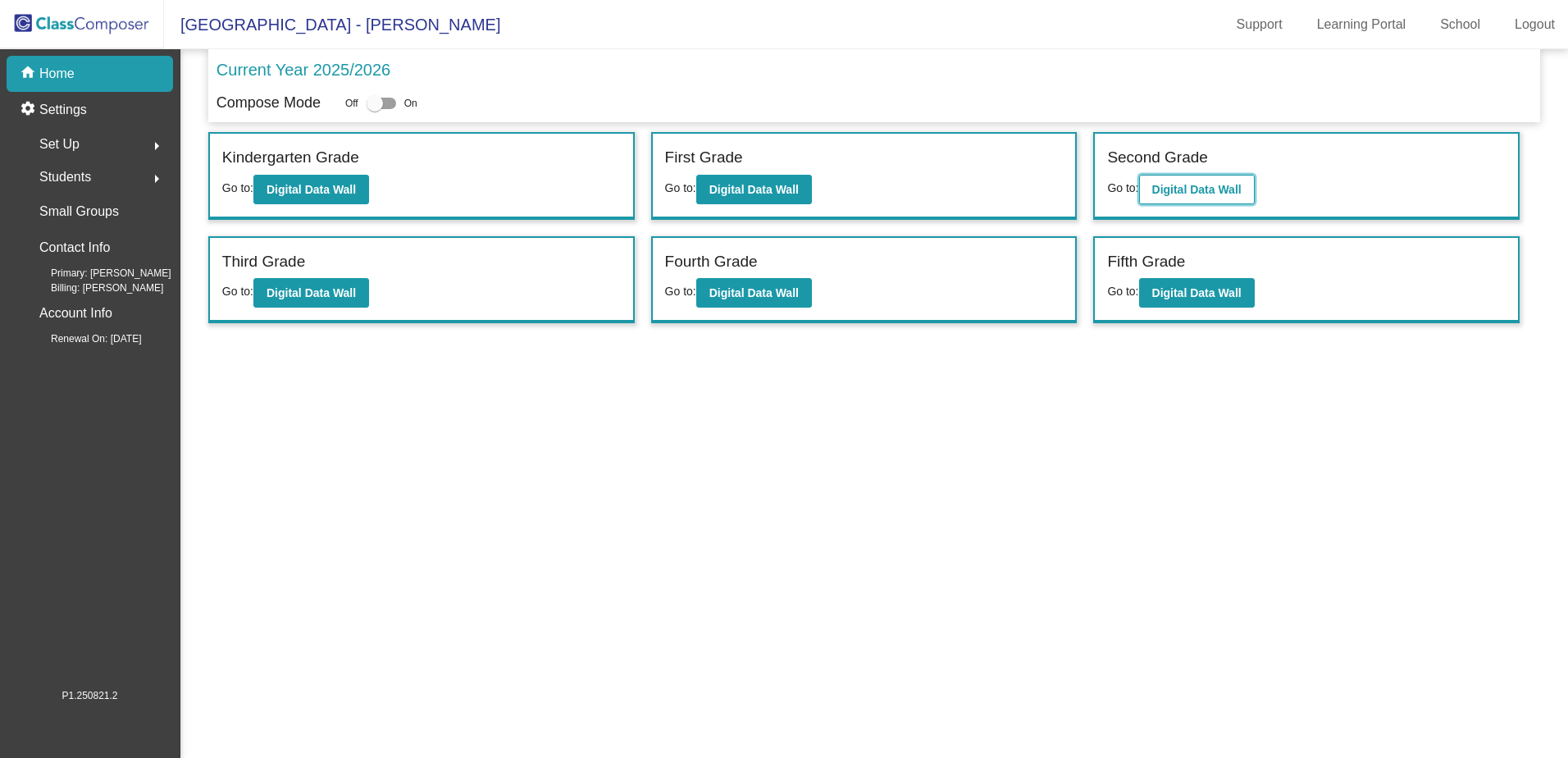
click at [1204, 183] on b "Digital Data Wall" at bounding box center [1196, 189] width 89 height 13
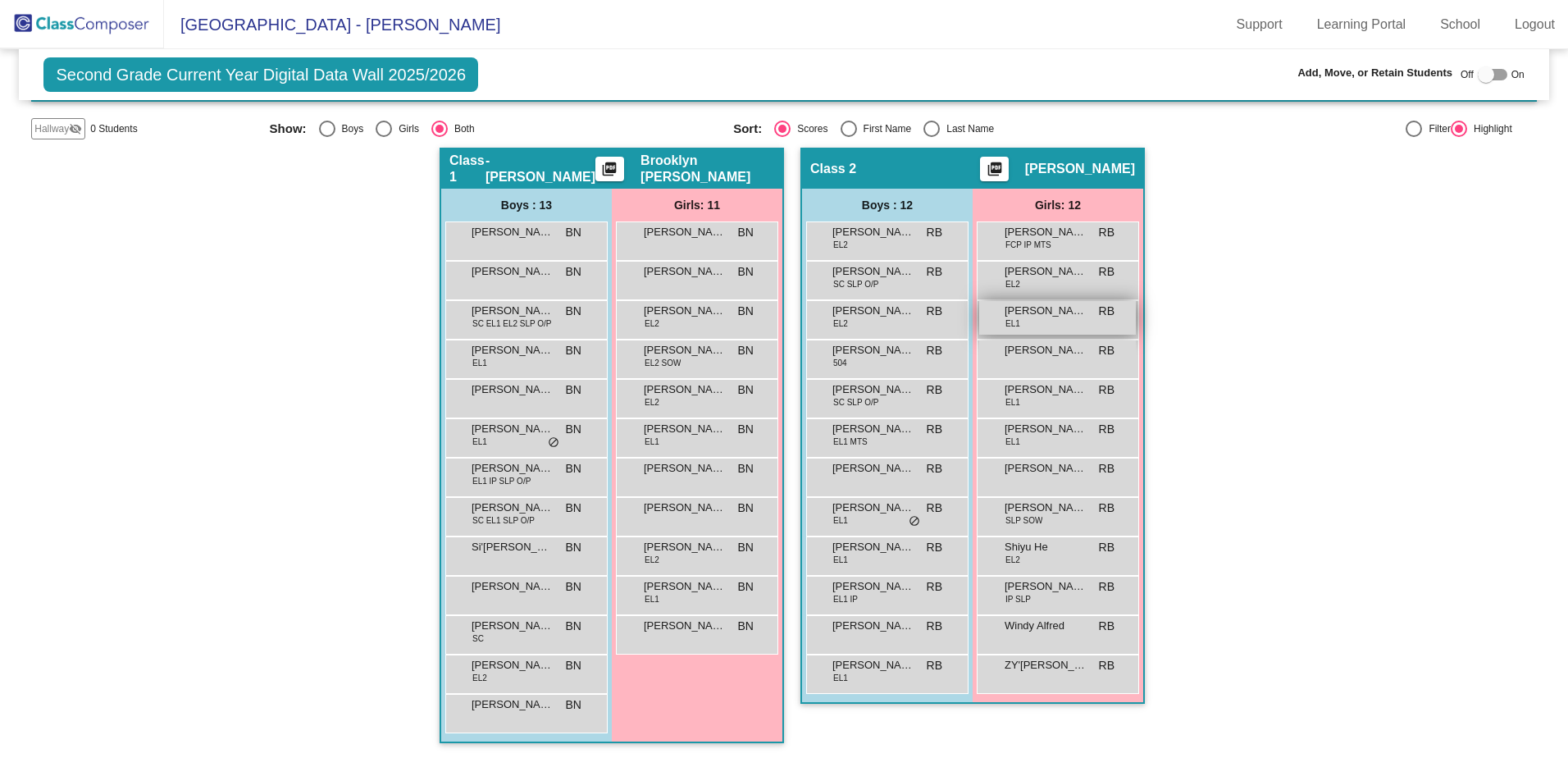
scroll to position [226, 0]
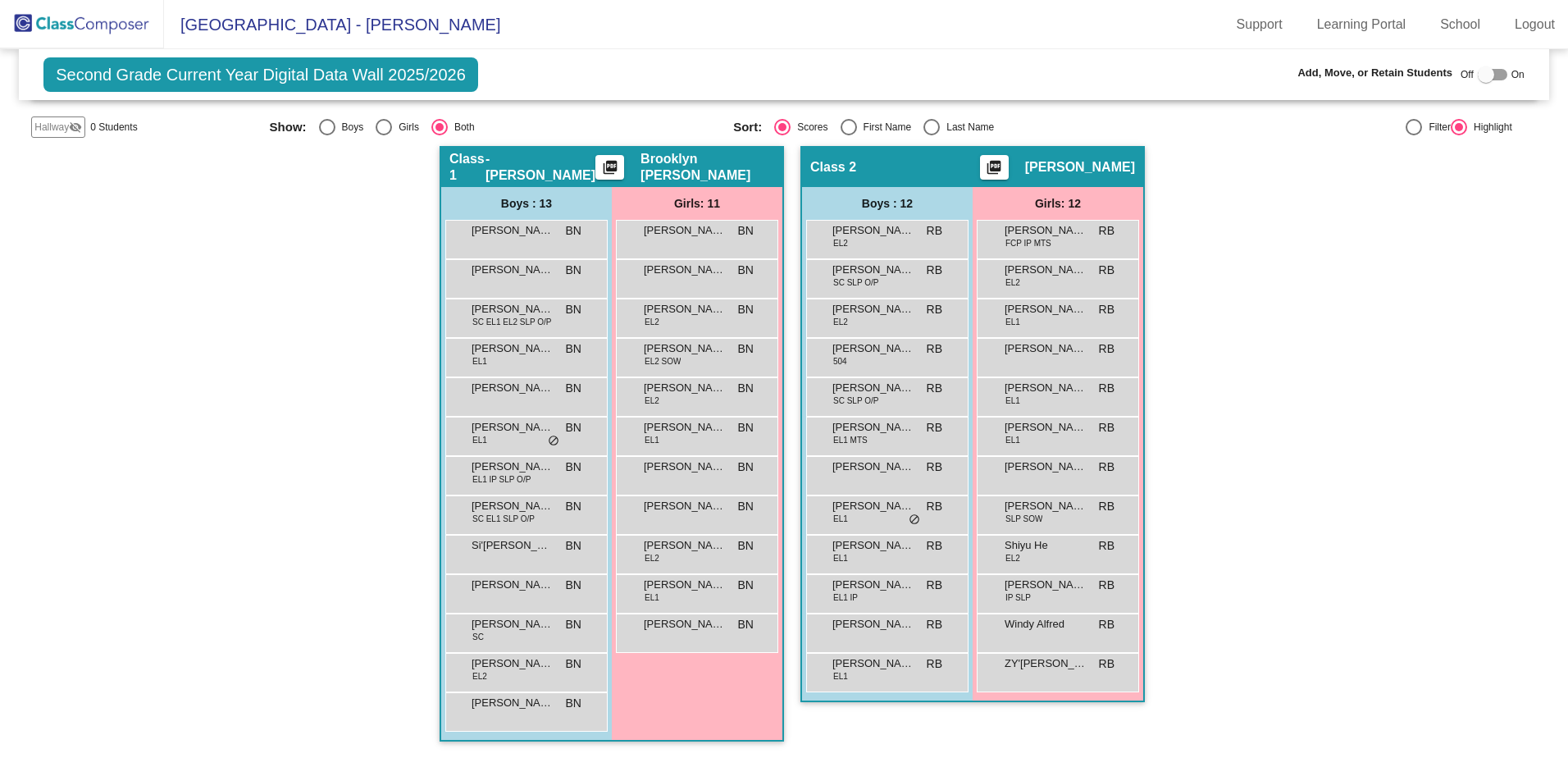
click at [1491, 74] on div at bounding box center [1492, 74] width 29 height 11
checkbox input "true"
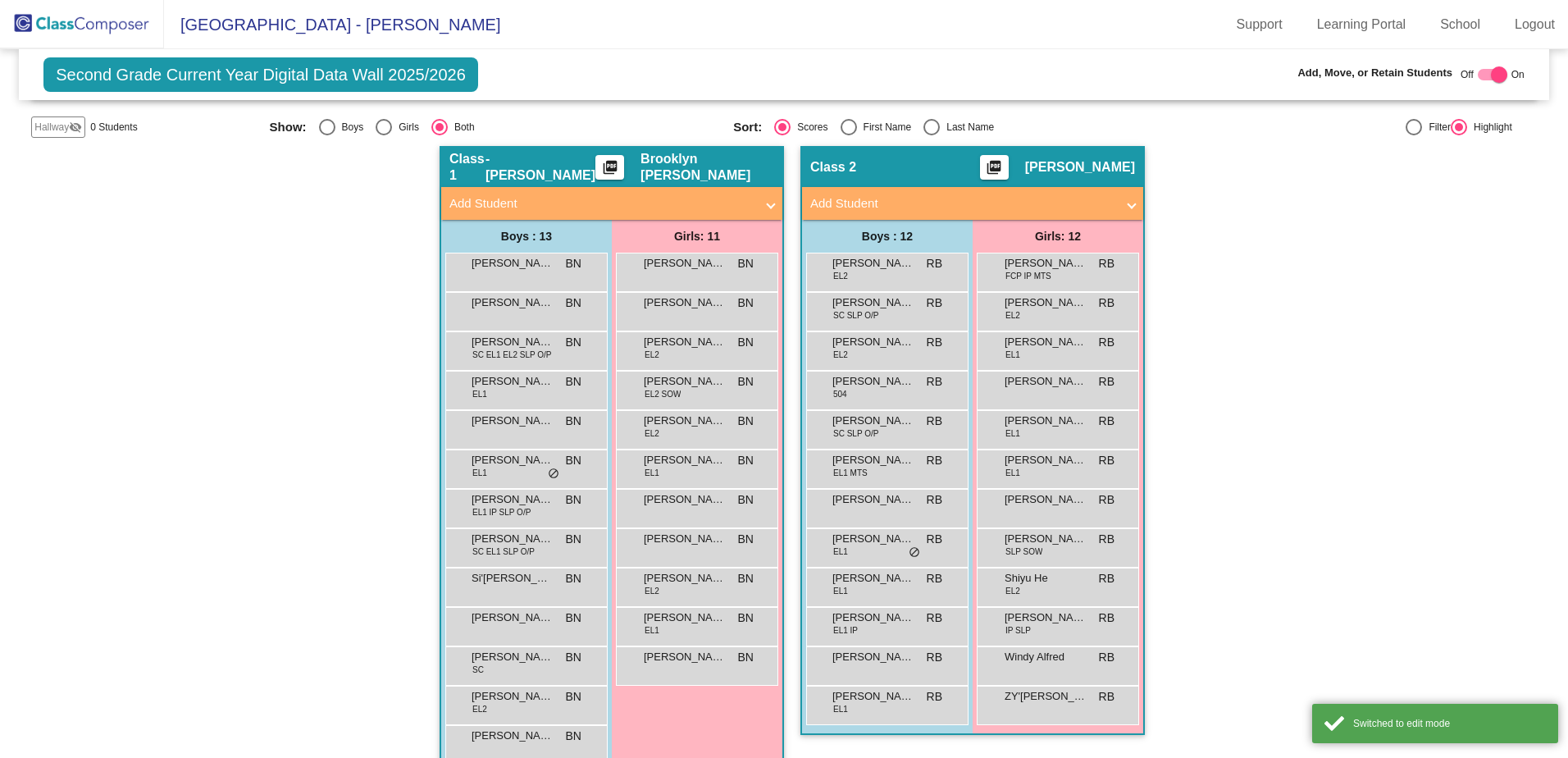
click at [1500, 73] on div "Off On" at bounding box center [1493, 74] width 64 height 20
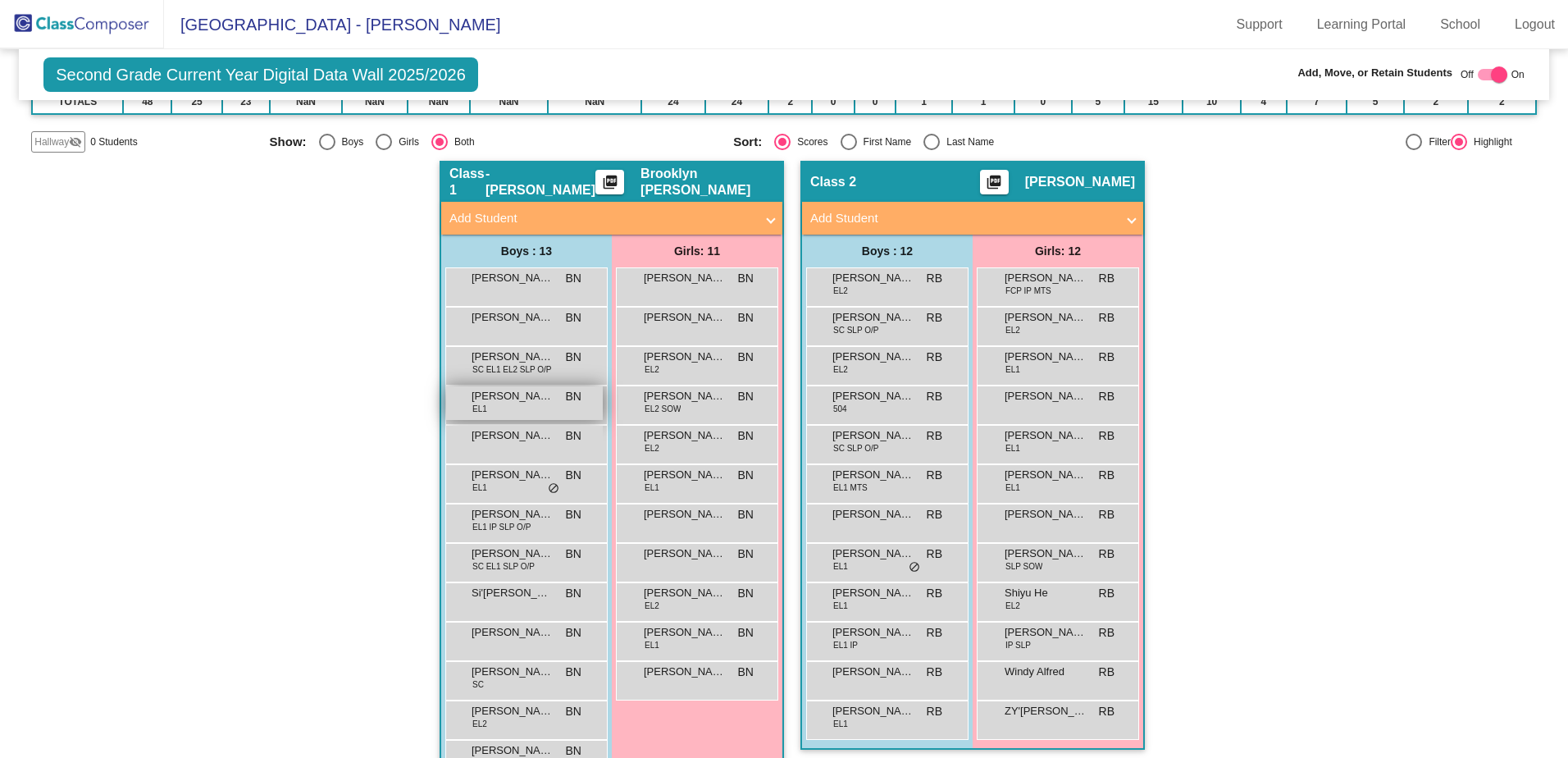
scroll to position [258, 0]
